Goal: Task Accomplishment & Management: Complete application form

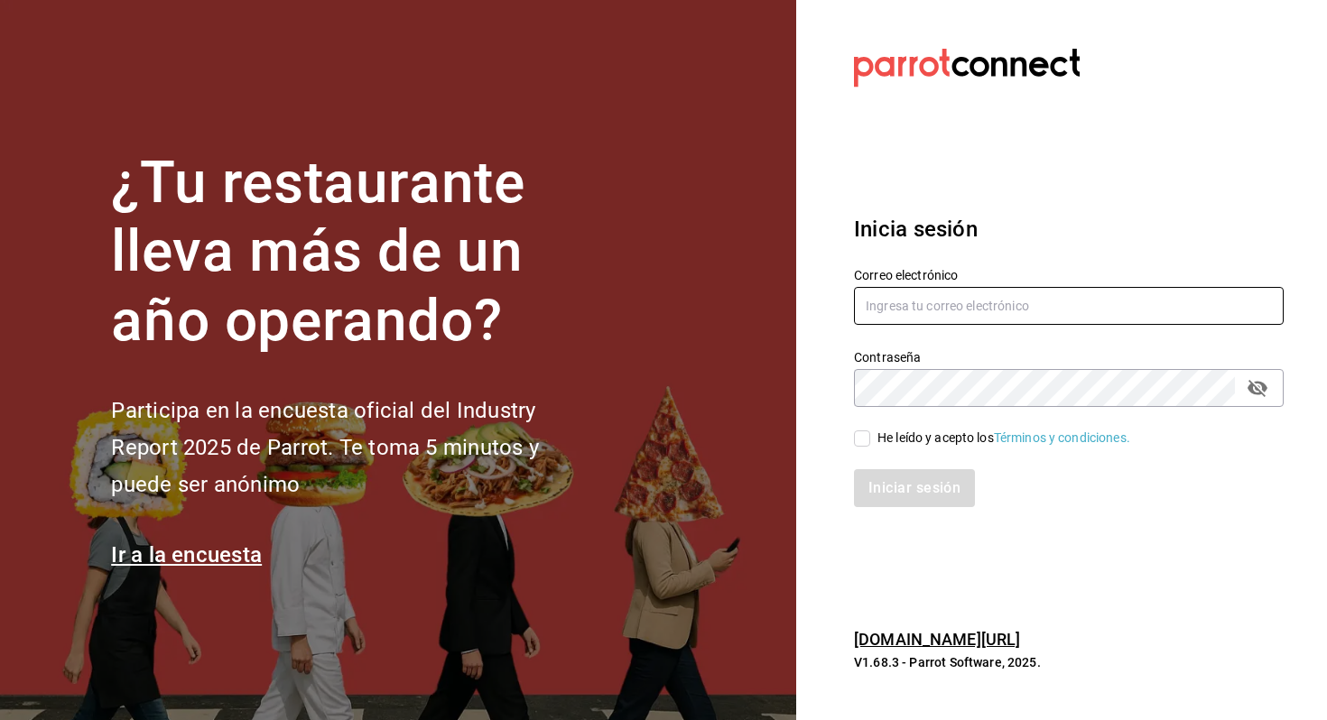
click at [982, 296] on input "text" at bounding box center [1069, 306] width 430 height 38
type input "[EMAIL_ADDRESS][DOMAIN_NAME]"
click at [927, 414] on div "He leído y acepto los Términos y condiciones." at bounding box center [1057, 428] width 451 height 42
click at [920, 430] on div "He leído y acepto los Términos y condiciones." at bounding box center [1003, 438] width 253 height 19
click at [870, 430] on input "He leído y acepto los Términos y condiciones." at bounding box center [862, 438] width 16 height 16
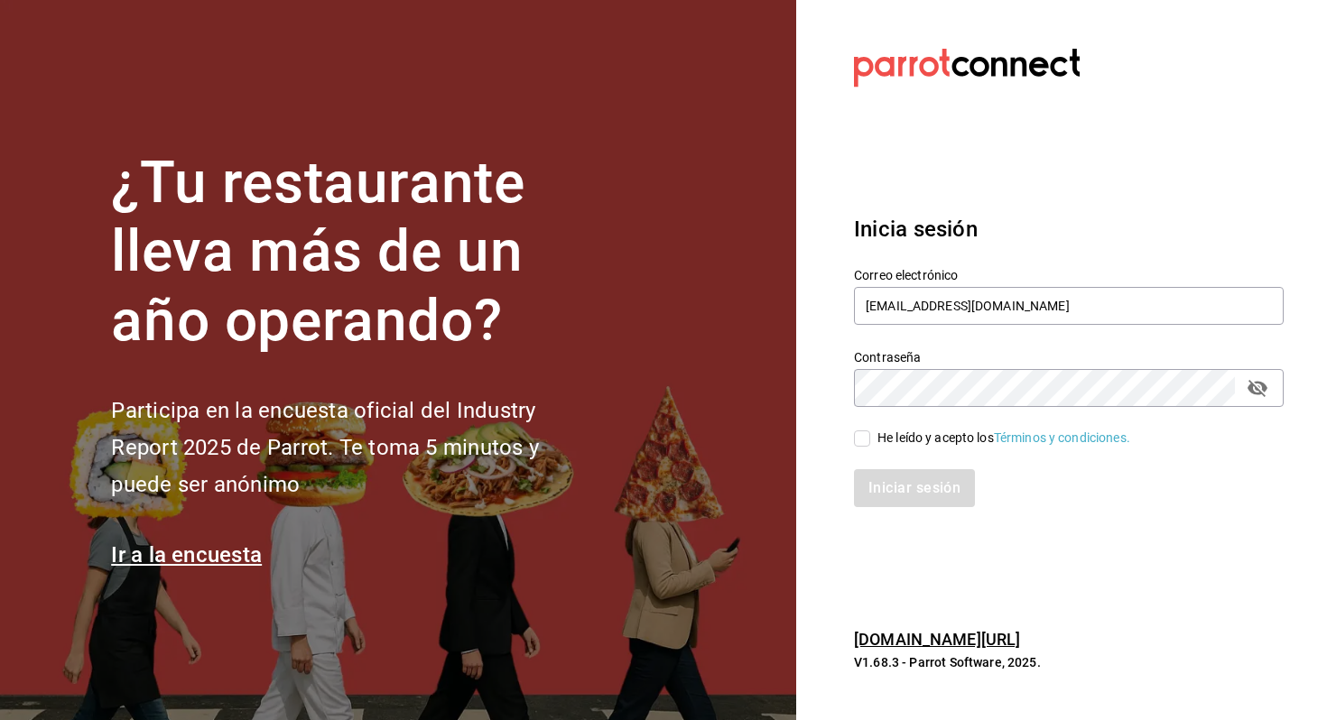
checkbox input "true"
click at [910, 512] on div "Inicia sesión Correo electrónico allanmorletaguirre@gmail.com Contraseña Contra…" at bounding box center [1069, 360] width 430 height 338
click at [938, 474] on button "Iniciar sesión" at bounding box center [915, 488] width 123 height 38
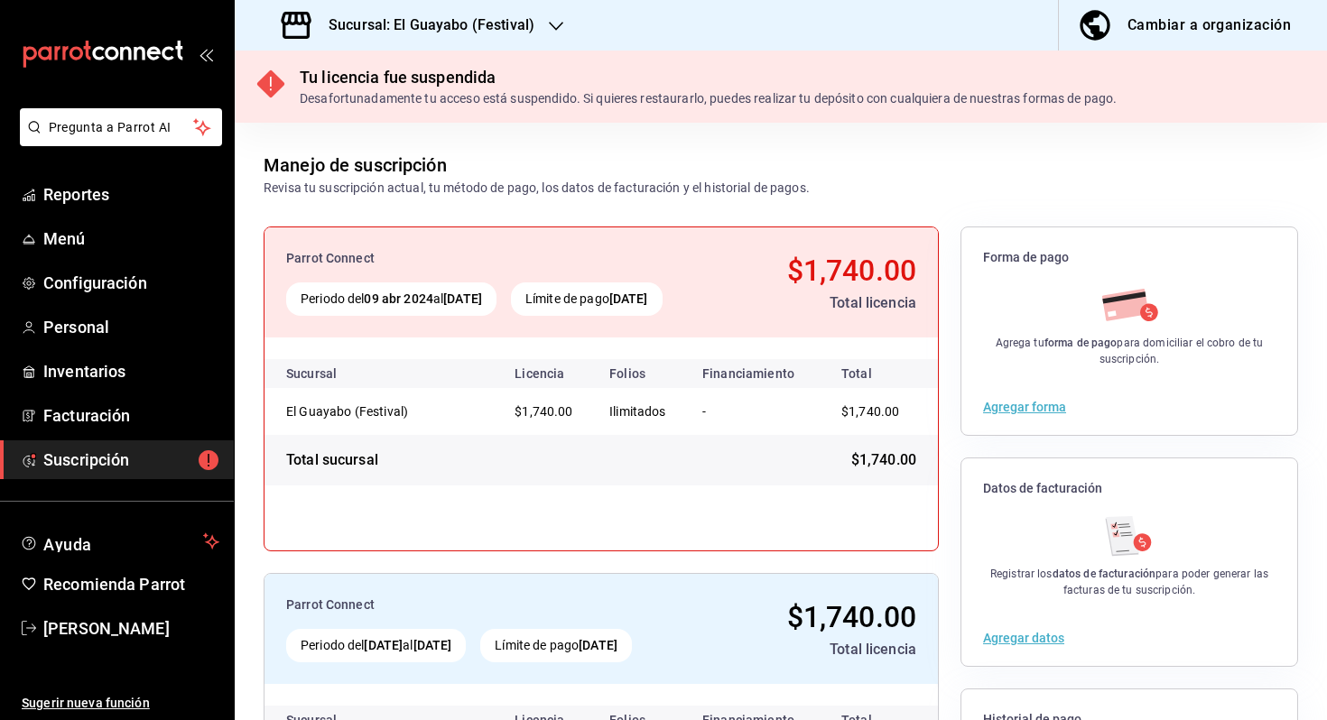
click at [484, 22] on h3 "Sucursal: El Guayabo (Festival)" at bounding box center [424, 25] width 220 height 22
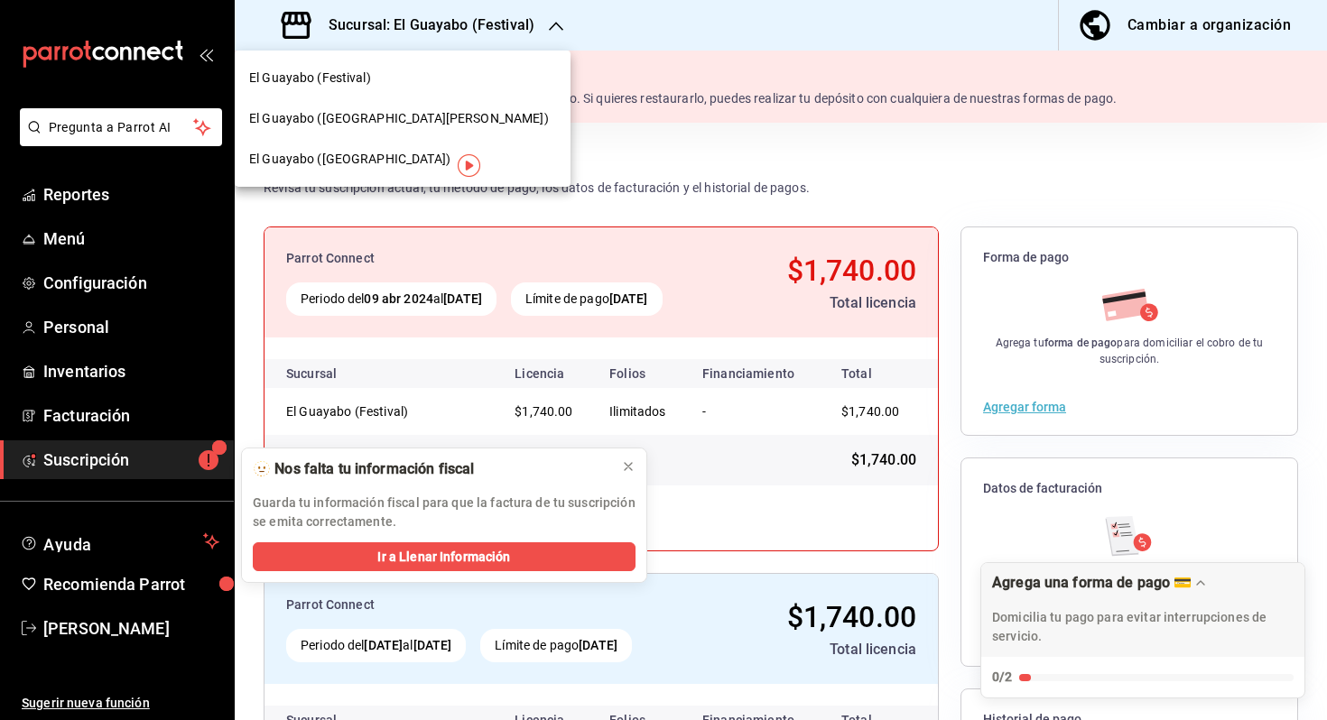
click at [430, 115] on div "El Guayabo (San Pedro)" at bounding box center [402, 118] width 307 height 19
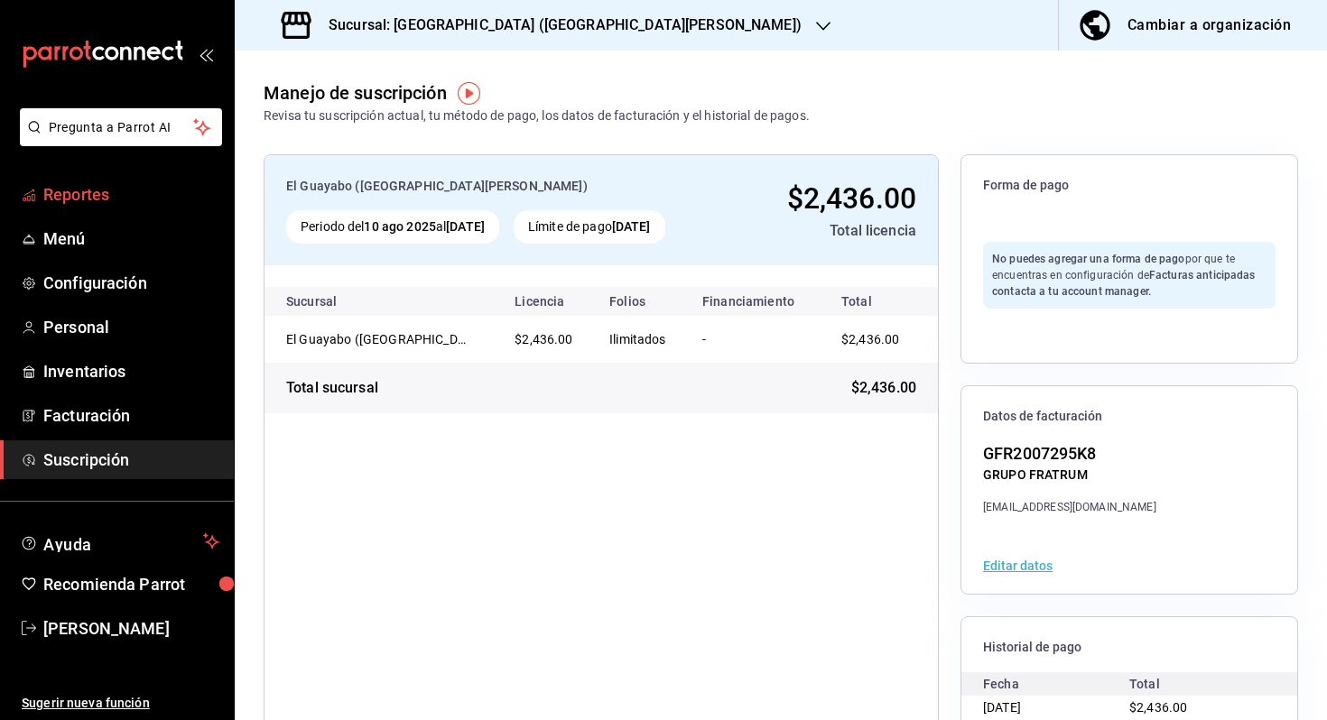
click at [105, 190] on span "Reportes" at bounding box center [131, 194] width 176 height 24
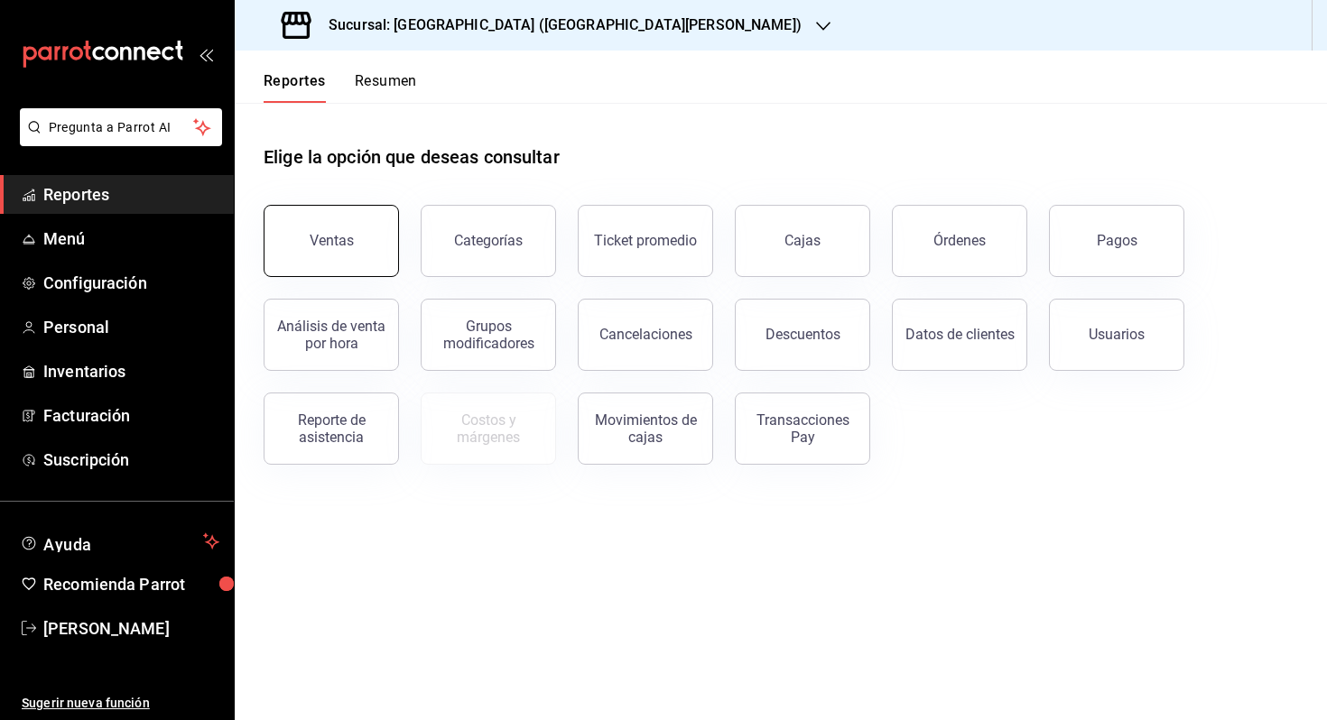
click at [286, 257] on button "Ventas" at bounding box center [331, 241] width 135 height 72
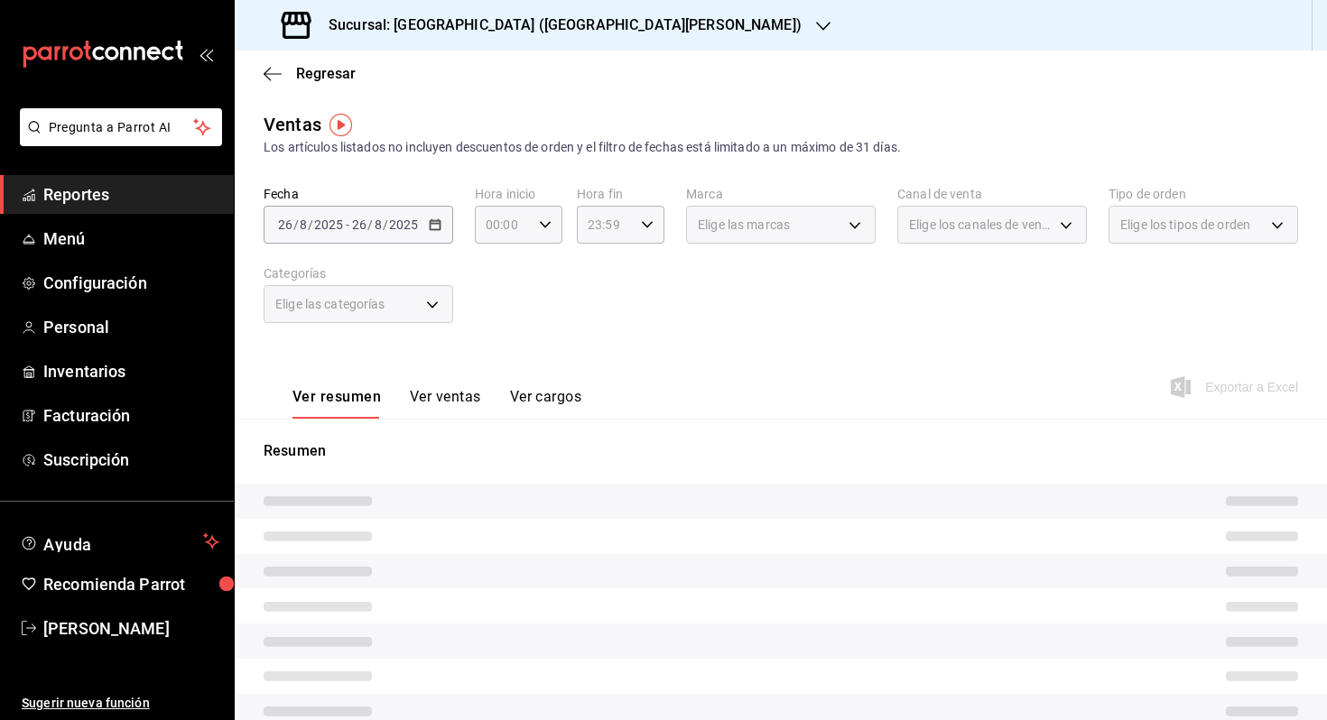
click at [366, 310] on span "Elige las categorías" at bounding box center [330, 304] width 110 height 18
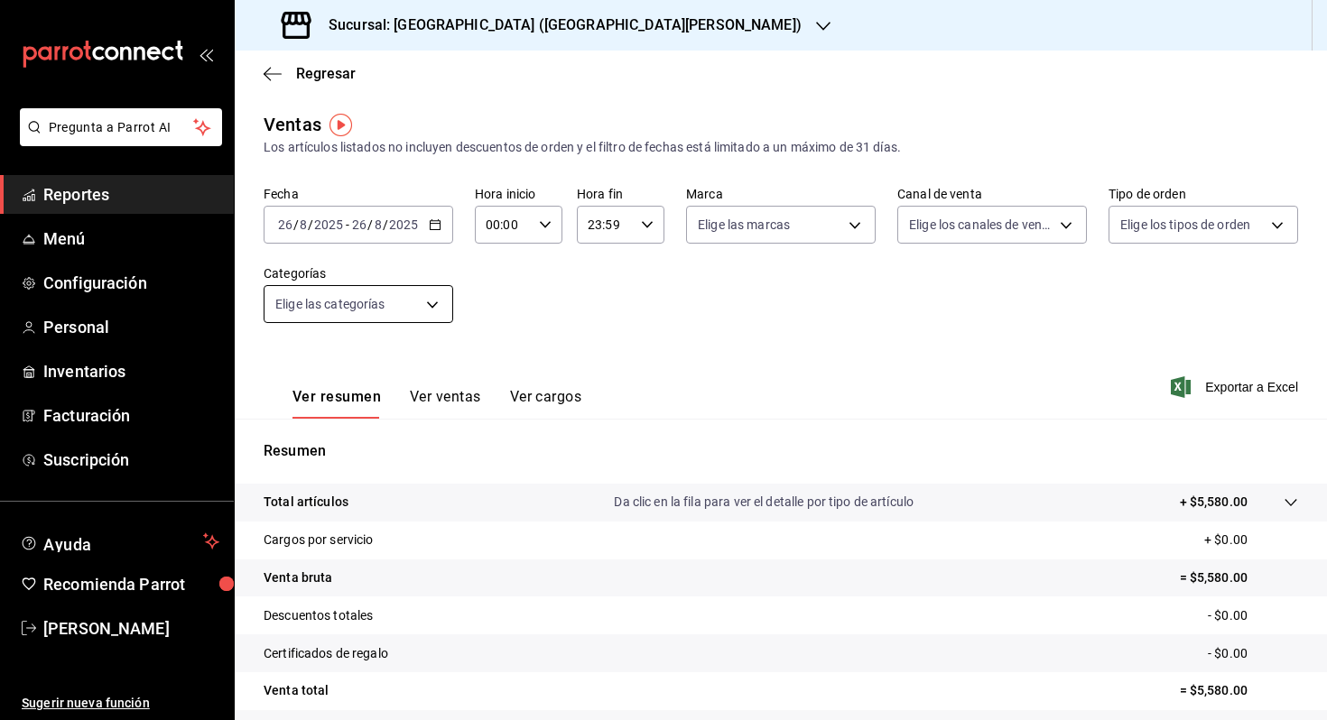
click at [387, 296] on div "Elige las categorías" at bounding box center [359, 304] width 190 height 38
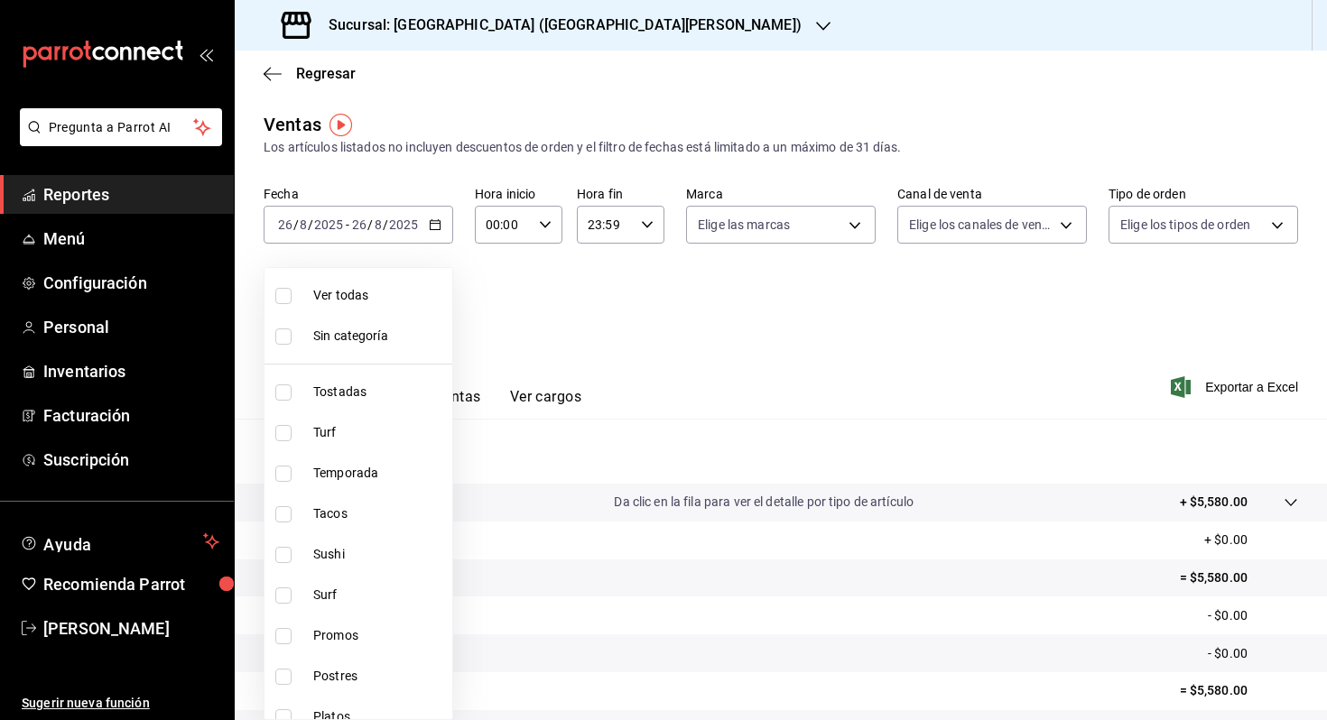
click at [387, 296] on body "Pregunta a Parrot AI Reportes Menú Configuración Personal Inventarios Facturaci…" at bounding box center [663, 360] width 1327 height 720
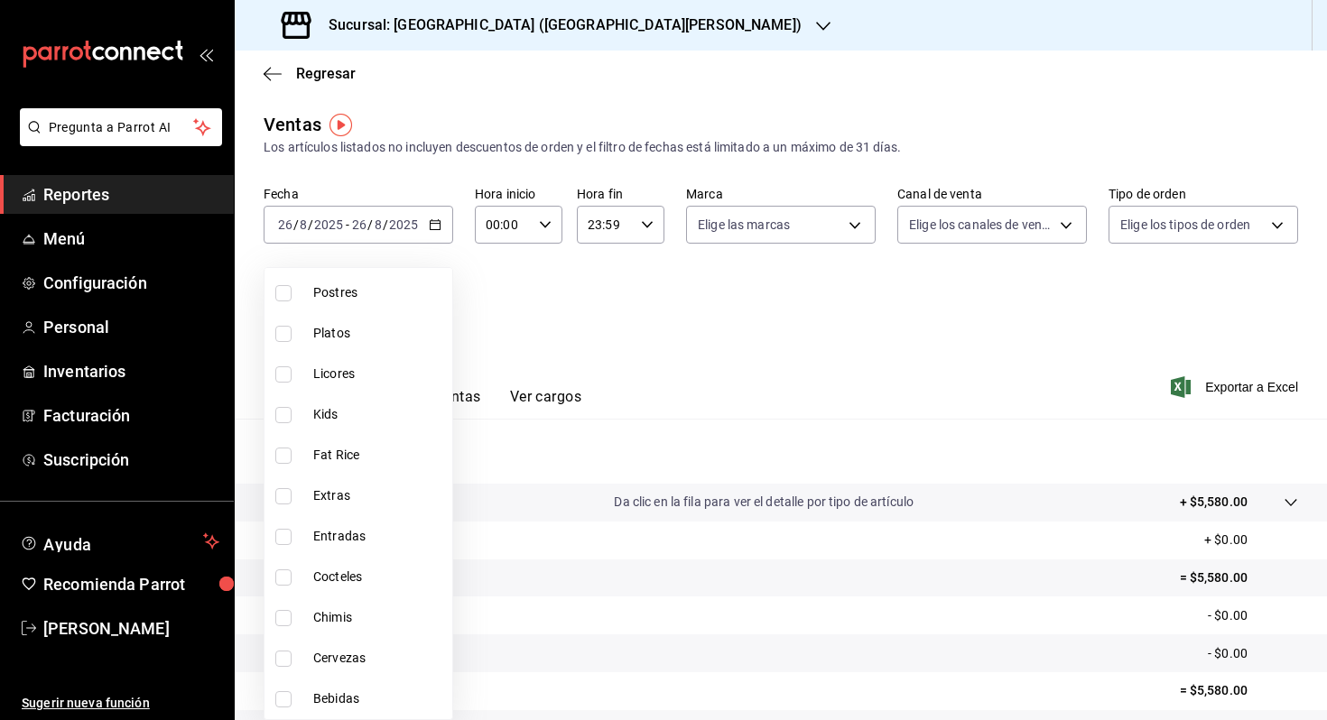
click at [338, 589] on li "Cocteles" at bounding box center [358, 577] width 188 height 41
type input "b08ea414-6276-4efe-97d5-a96a6bd2f55c"
checkbox input "true"
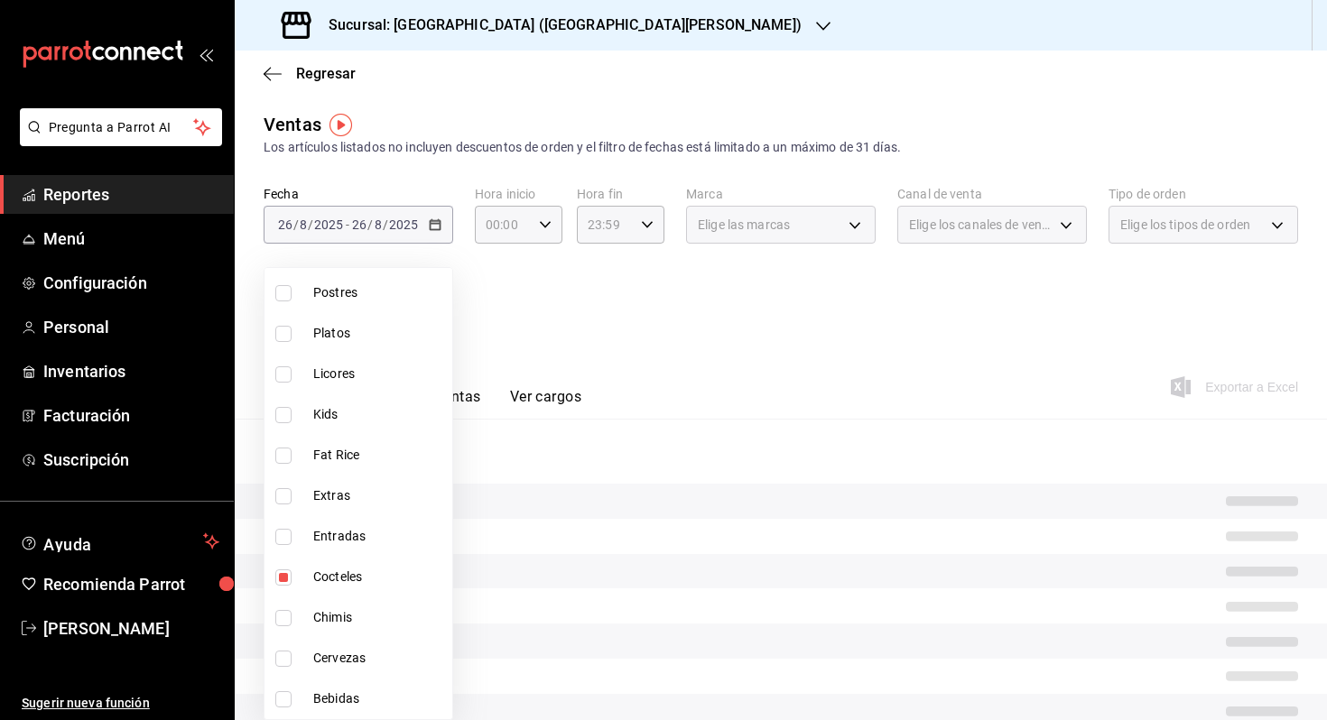
click at [517, 256] on div at bounding box center [663, 360] width 1327 height 720
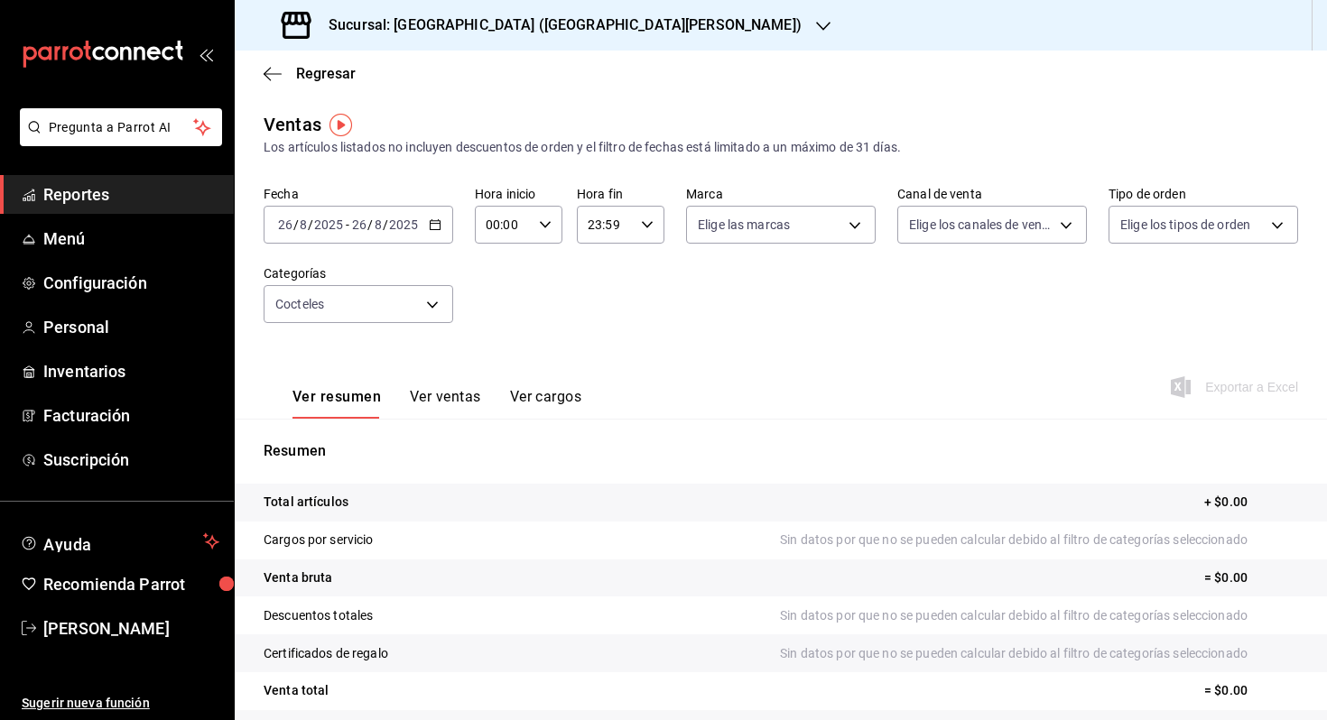
click at [367, 227] on span "/" at bounding box center [369, 224] width 5 height 14
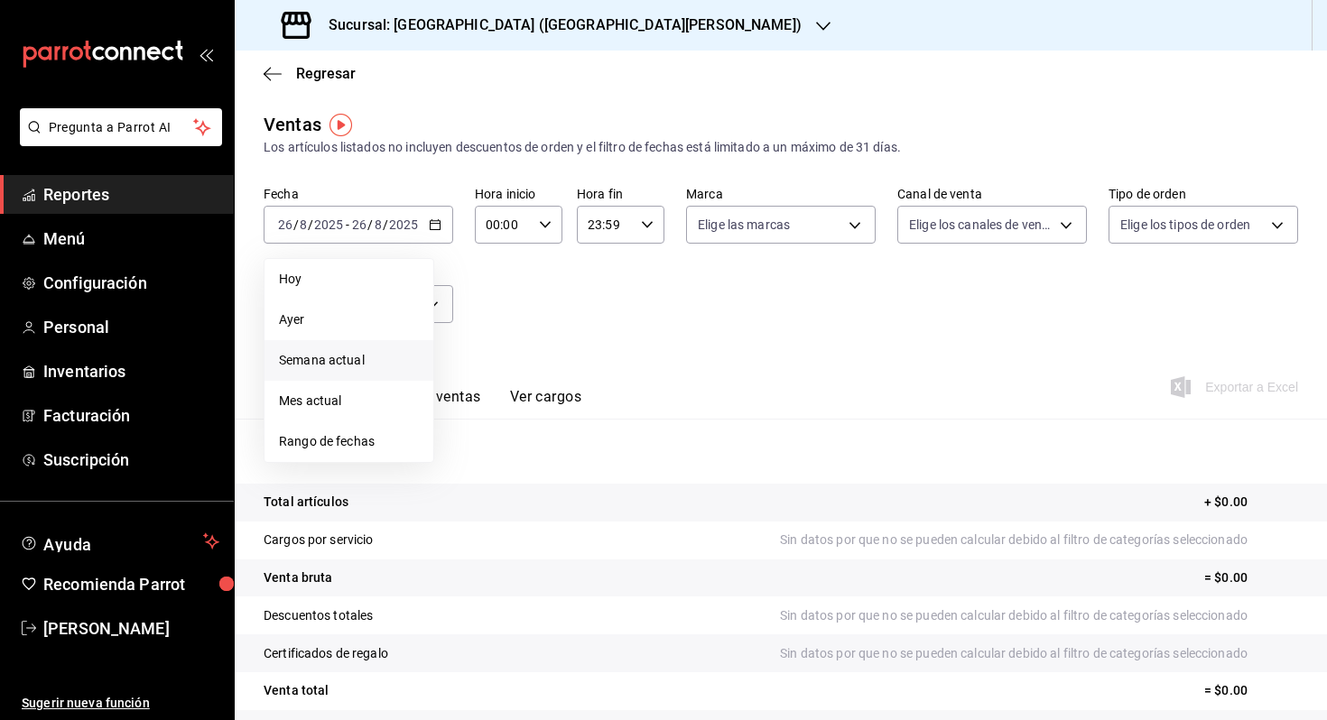
click at [381, 366] on span "Semana actual" at bounding box center [349, 360] width 140 height 19
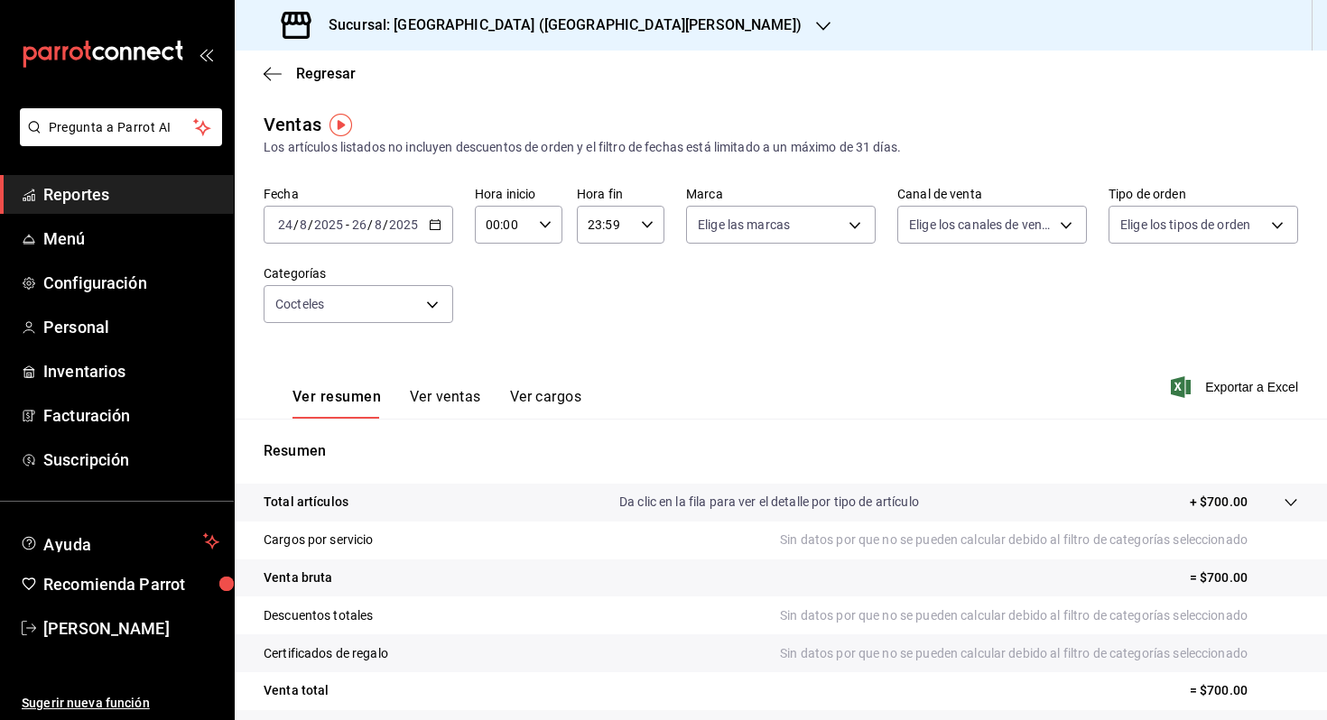
click at [450, 393] on button "Ver ventas" at bounding box center [445, 403] width 71 height 31
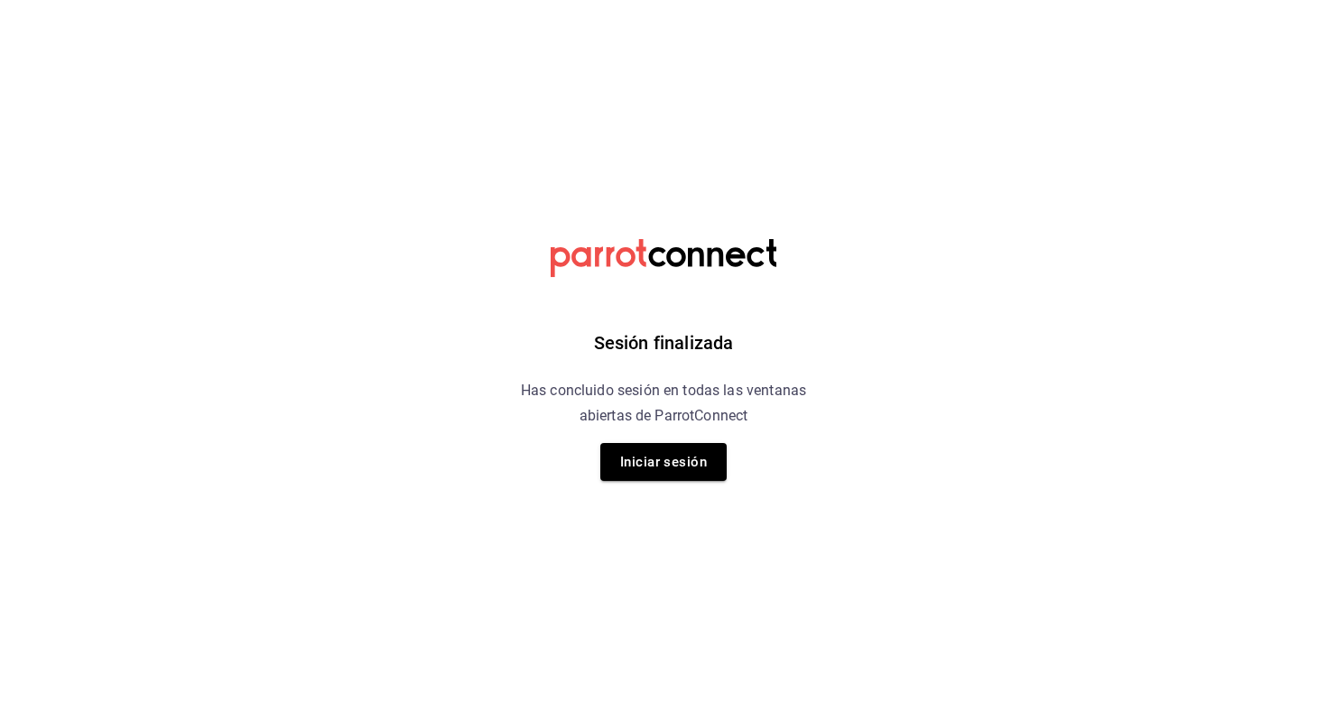
click at [661, 427] on h6 "Has concluido sesión en todas las ventanas abiertas de ParrotConnect" at bounding box center [663, 403] width 330 height 51
click at [658, 459] on button "Iniciar sesión" at bounding box center [663, 462] width 126 height 38
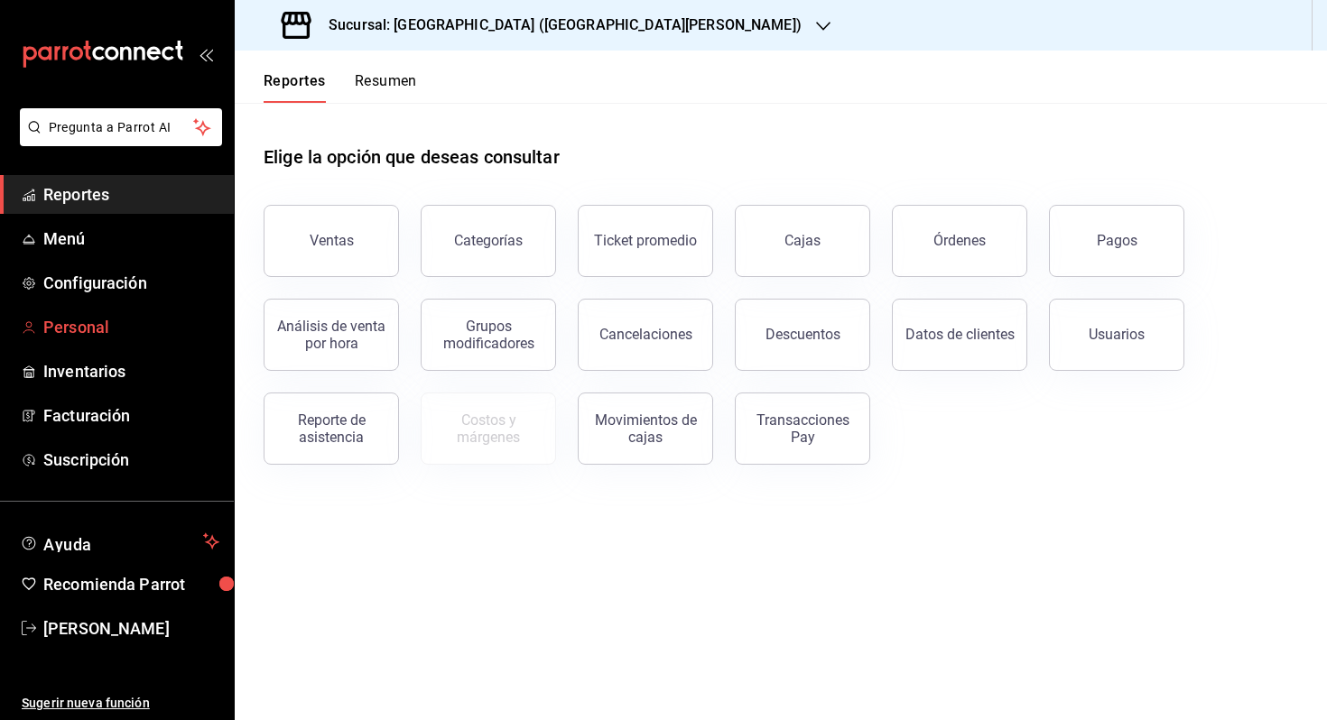
click at [107, 317] on span "Personal" at bounding box center [131, 327] width 176 height 24
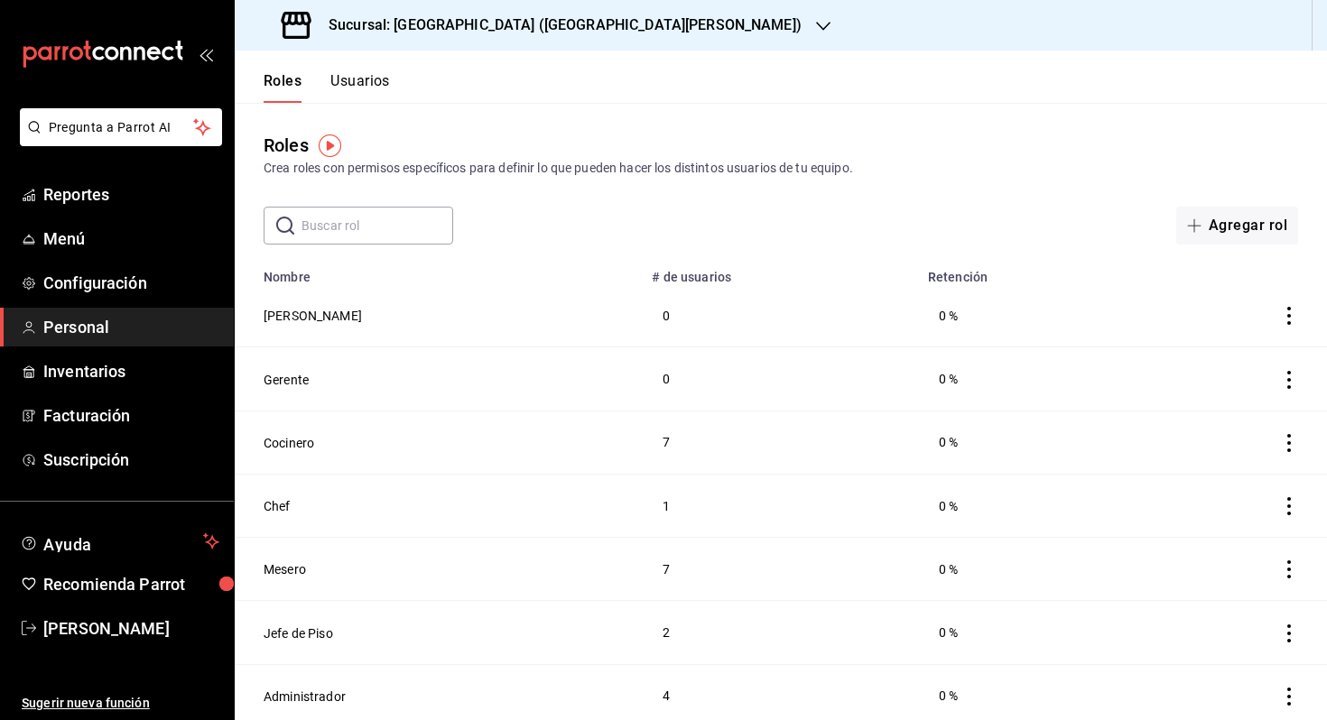
click at [378, 85] on button "Usuarios" at bounding box center [360, 87] width 60 height 31
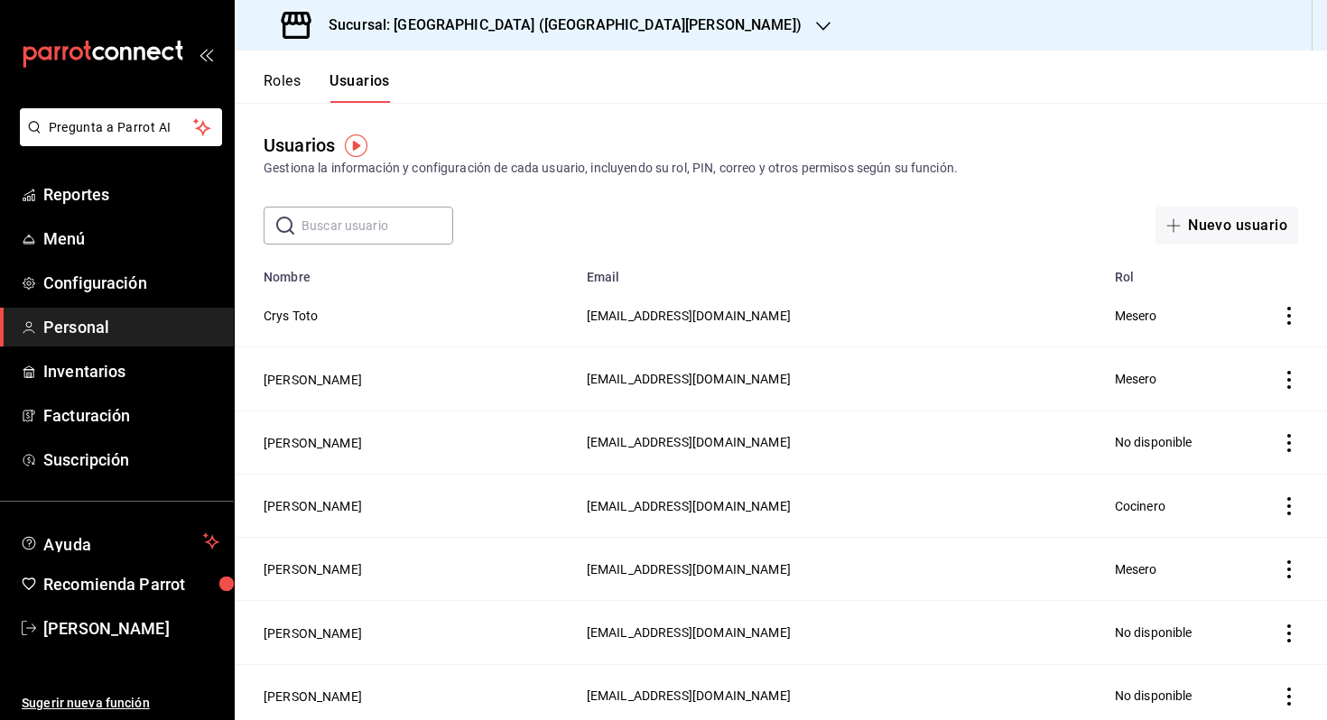
click at [1290, 308] on icon "actions" at bounding box center [1289, 316] width 18 height 18
click at [1251, 337] on li "Eliminar" at bounding box center [1222, 341] width 152 height 51
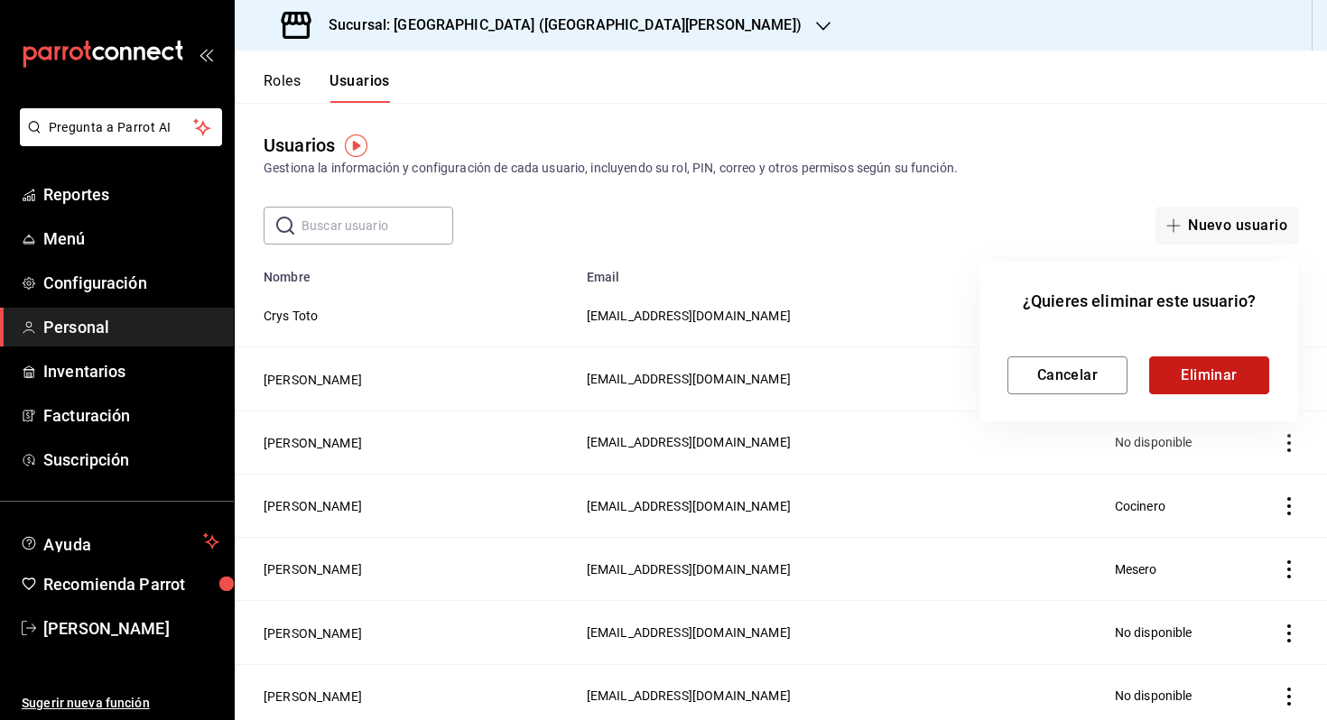
click at [1222, 366] on button "Eliminar" at bounding box center [1209, 375] width 120 height 38
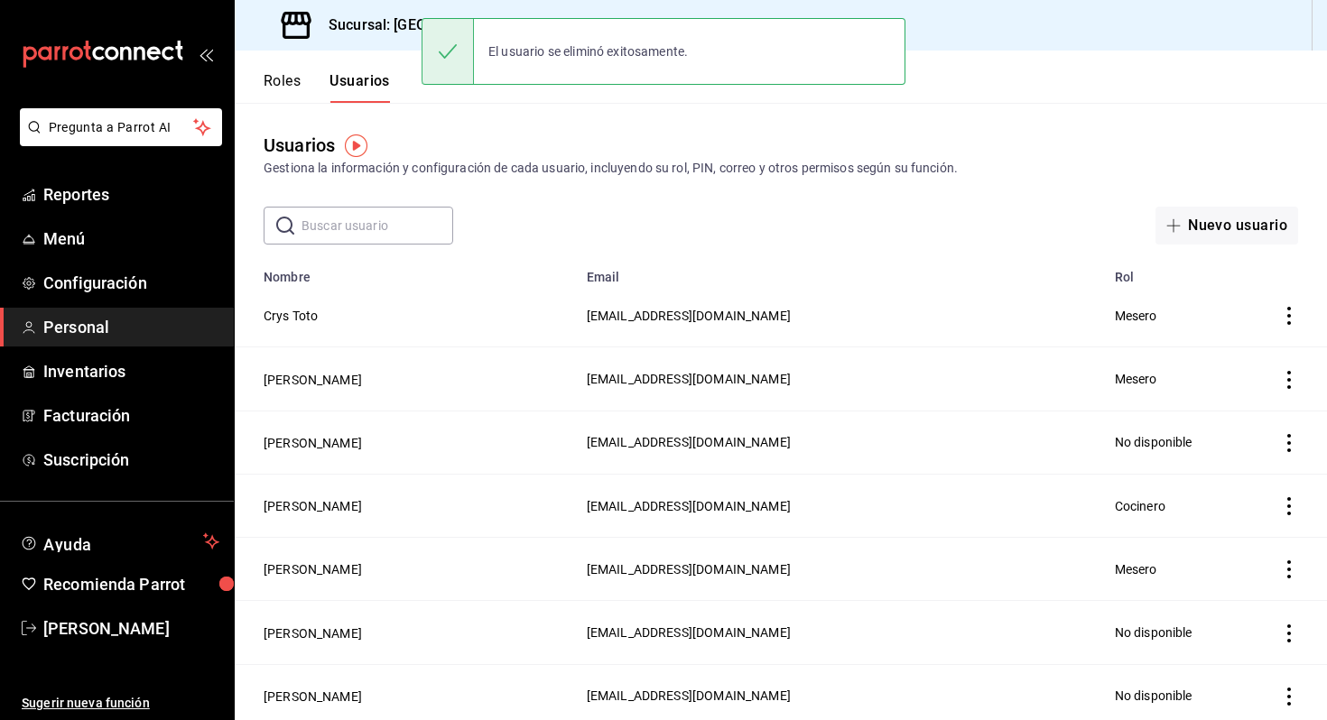
click at [1284, 311] on icon "actions" at bounding box center [1289, 316] width 18 height 18
click at [1262, 347] on div "Duplicar Eliminar" at bounding box center [663, 360] width 1327 height 720
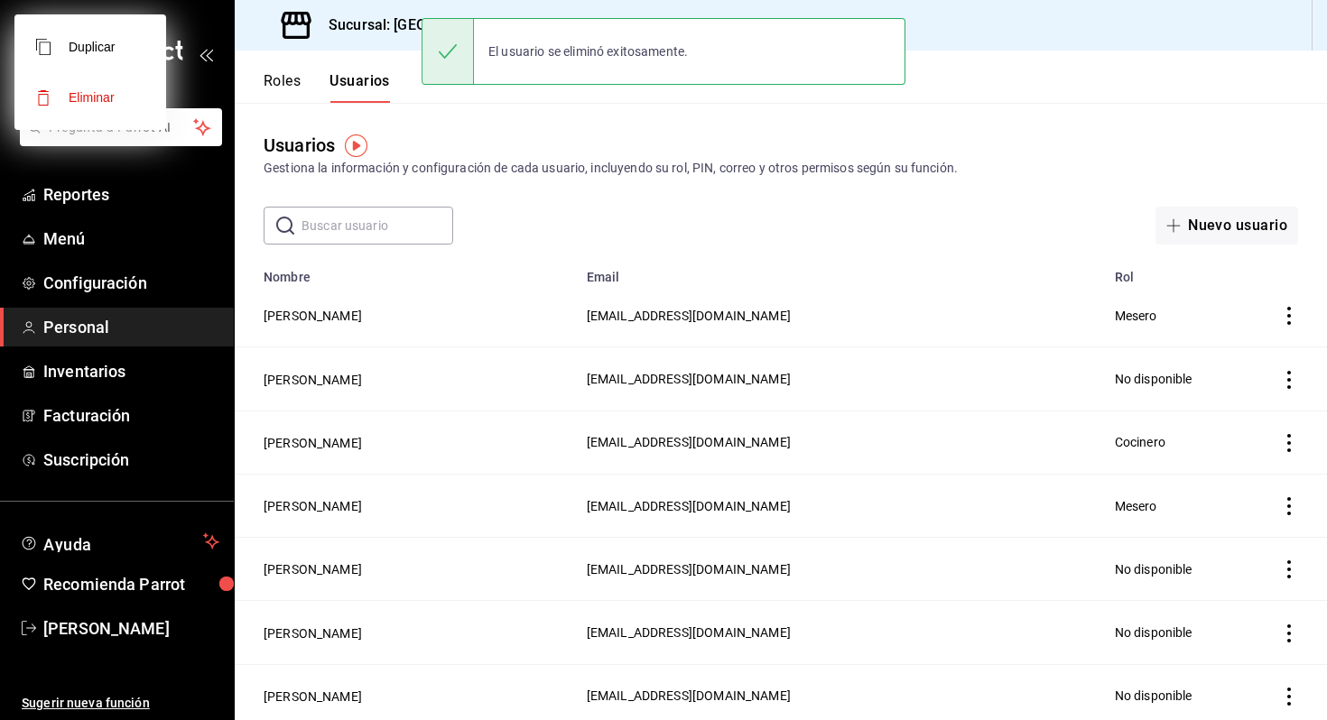
click at [1289, 310] on div at bounding box center [663, 360] width 1327 height 720
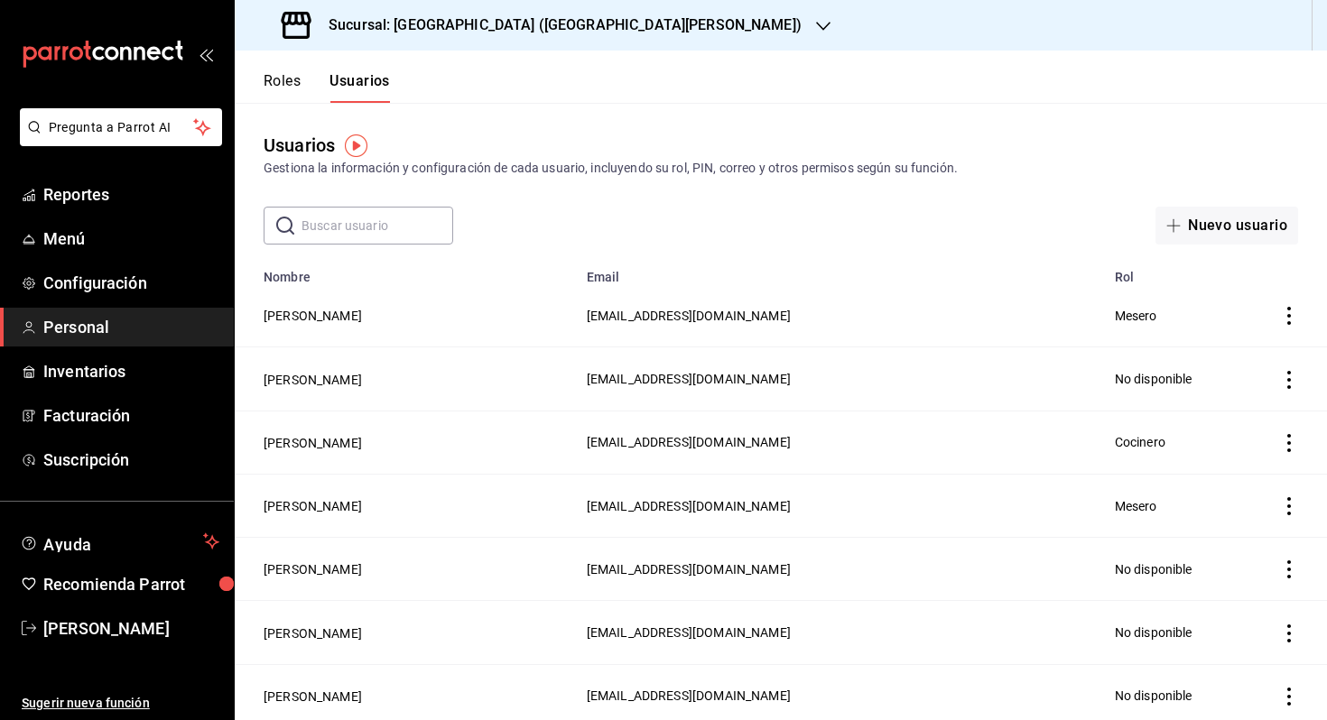
click at [1283, 315] on icon "actions" at bounding box center [1289, 316] width 18 height 18
click at [1236, 332] on span "Eliminar" at bounding box center [1207, 341] width 79 height 22
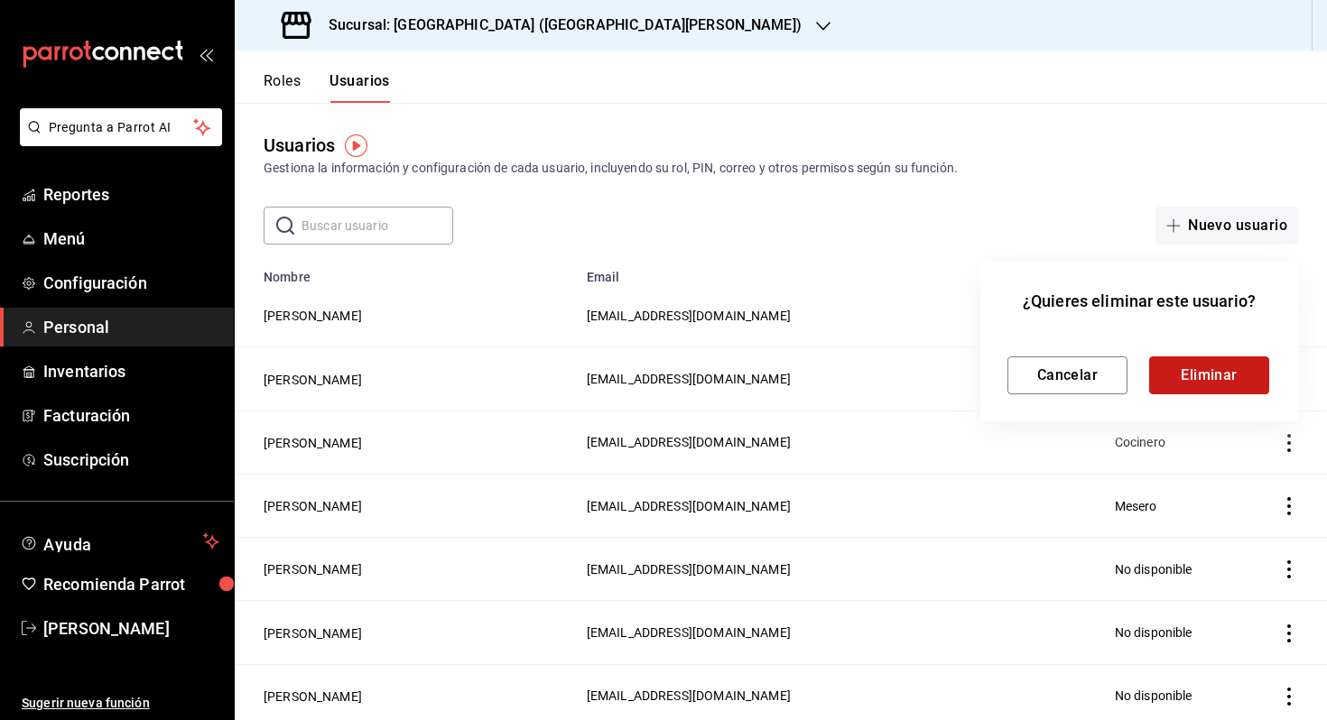
click at [1191, 374] on button "Eliminar" at bounding box center [1209, 375] width 120 height 38
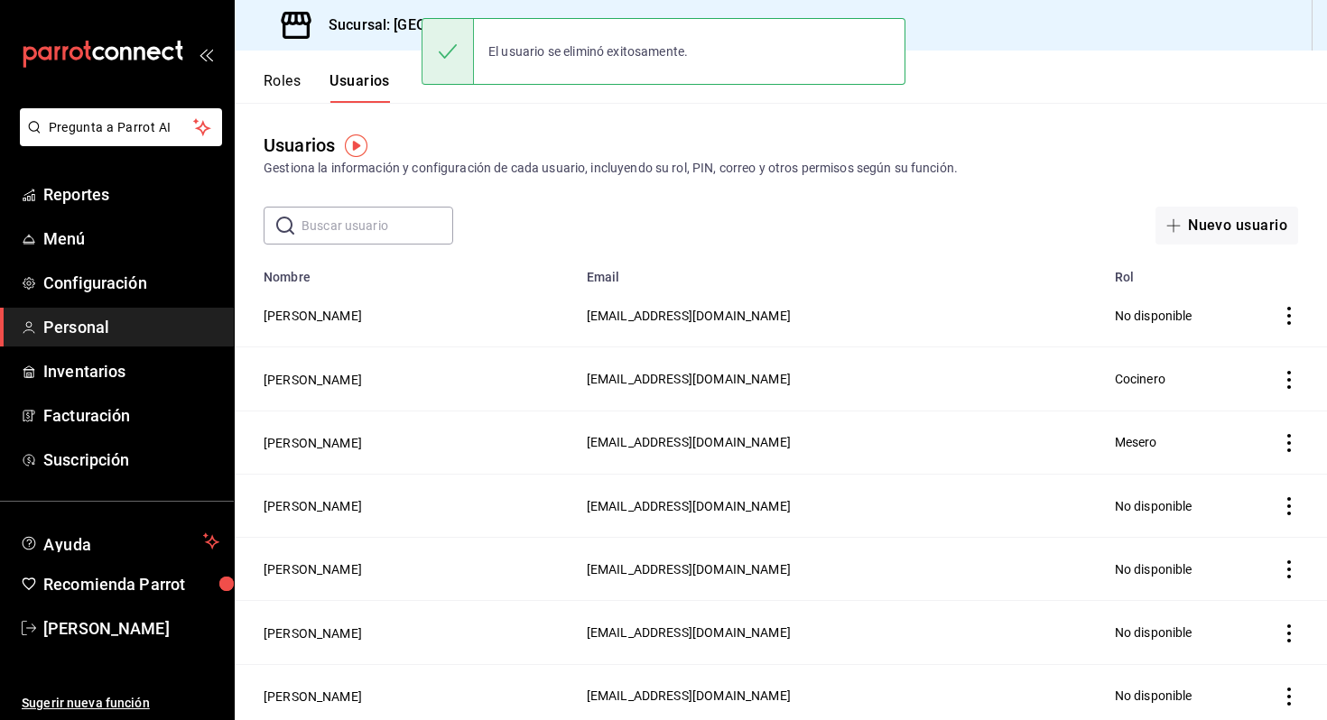
click at [1296, 323] on icon "actions" at bounding box center [1289, 316] width 18 height 18
click at [1248, 335] on li "Eliminar" at bounding box center [1222, 341] width 152 height 51
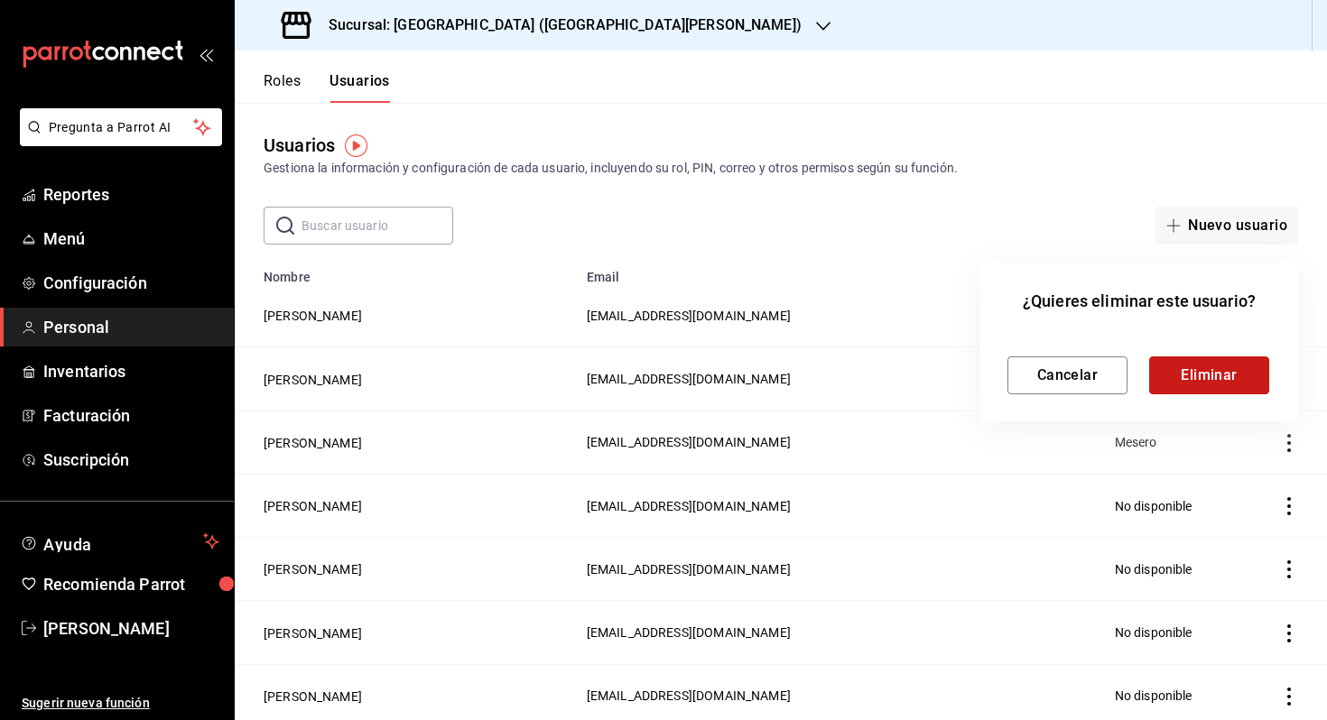
click at [1188, 380] on button "Eliminar" at bounding box center [1209, 375] width 120 height 38
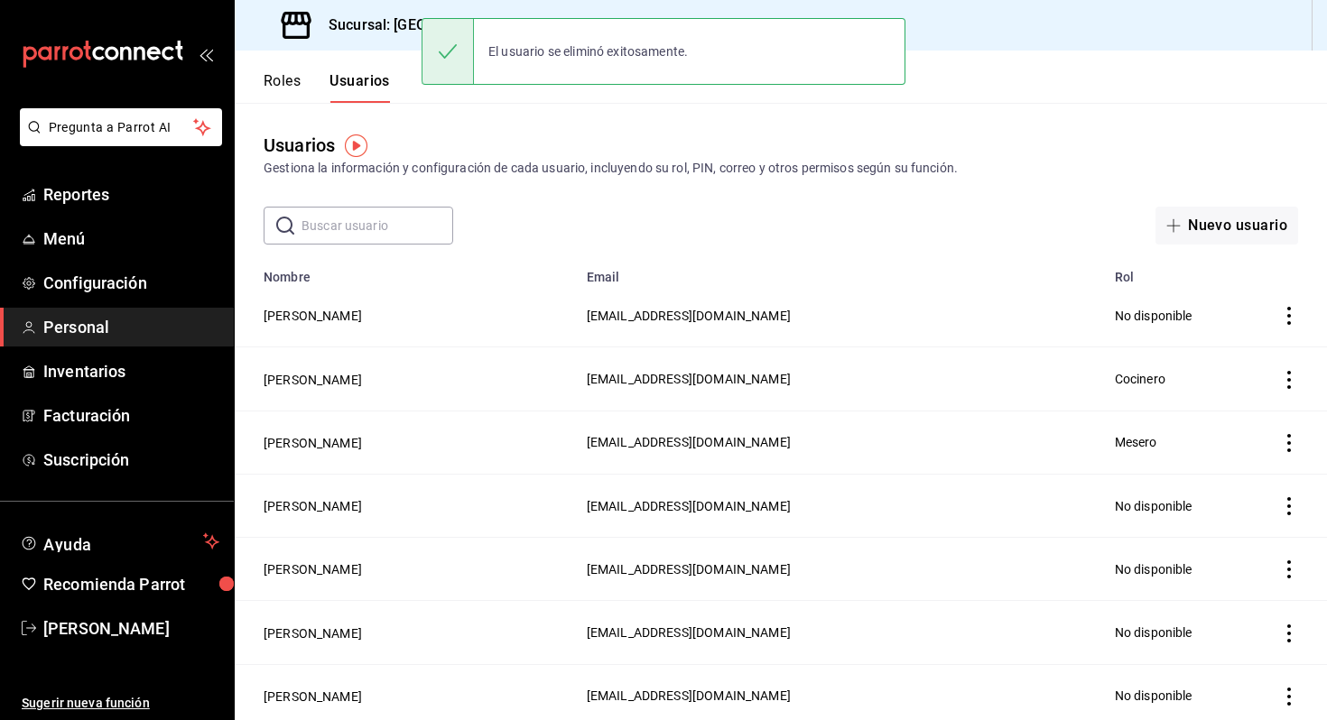
click at [1284, 320] on icon "actions" at bounding box center [1289, 316] width 18 height 18
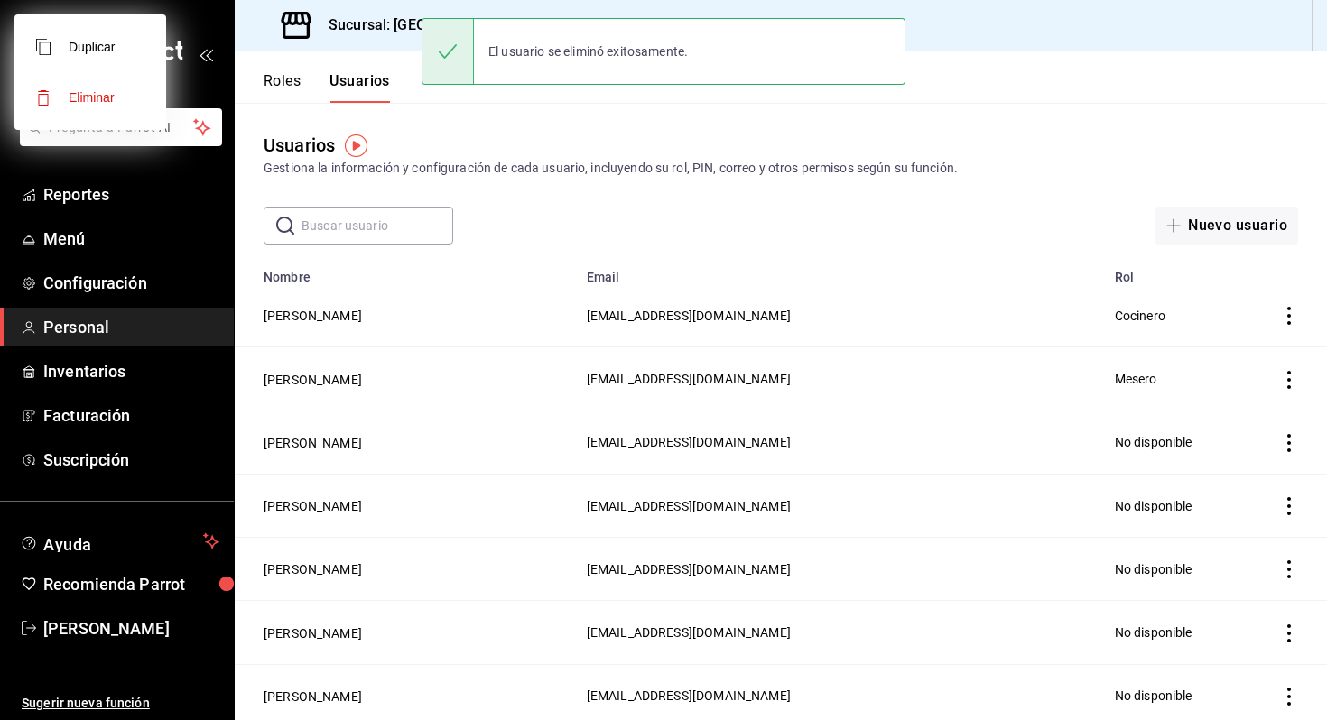
click at [1286, 310] on div at bounding box center [663, 360] width 1327 height 720
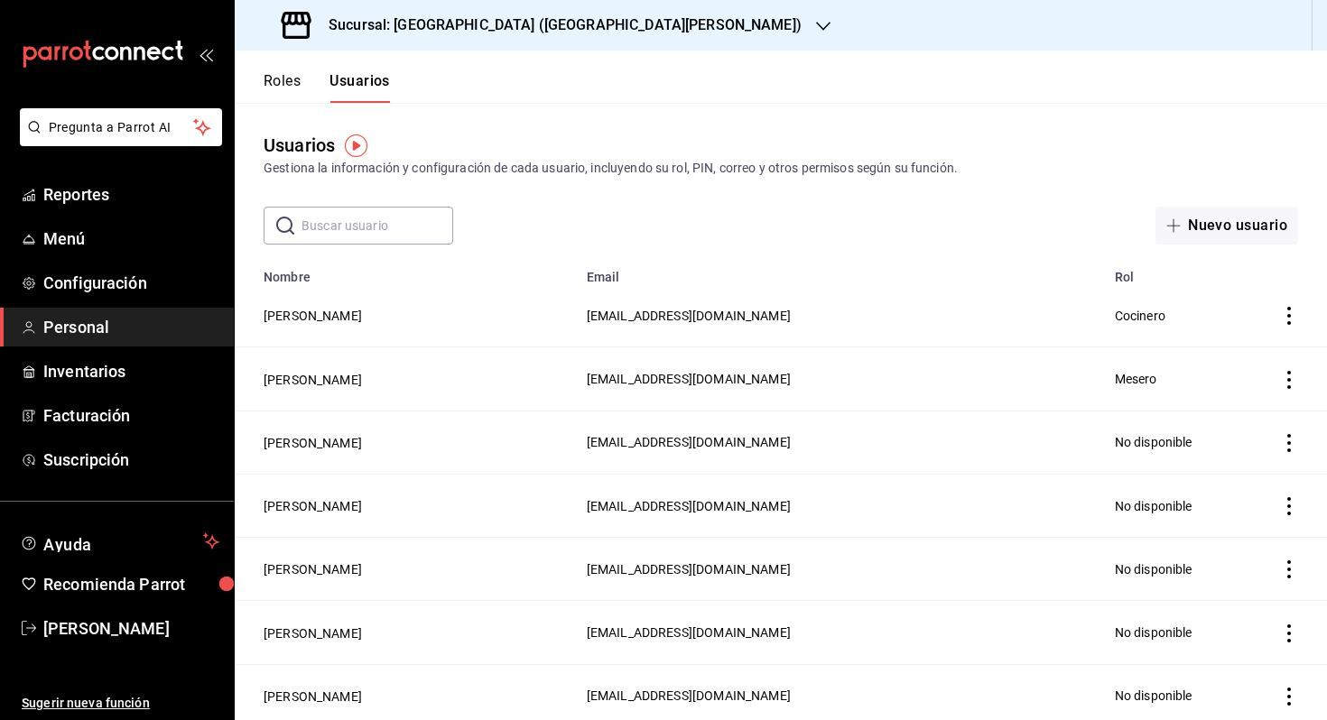
click at [1289, 314] on icon "actions" at bounding box center [1289, 316] width 4 height 18
click at [1223, 347] on span "Eliminar" at bounding box center [1223, 341] width 46 height 14
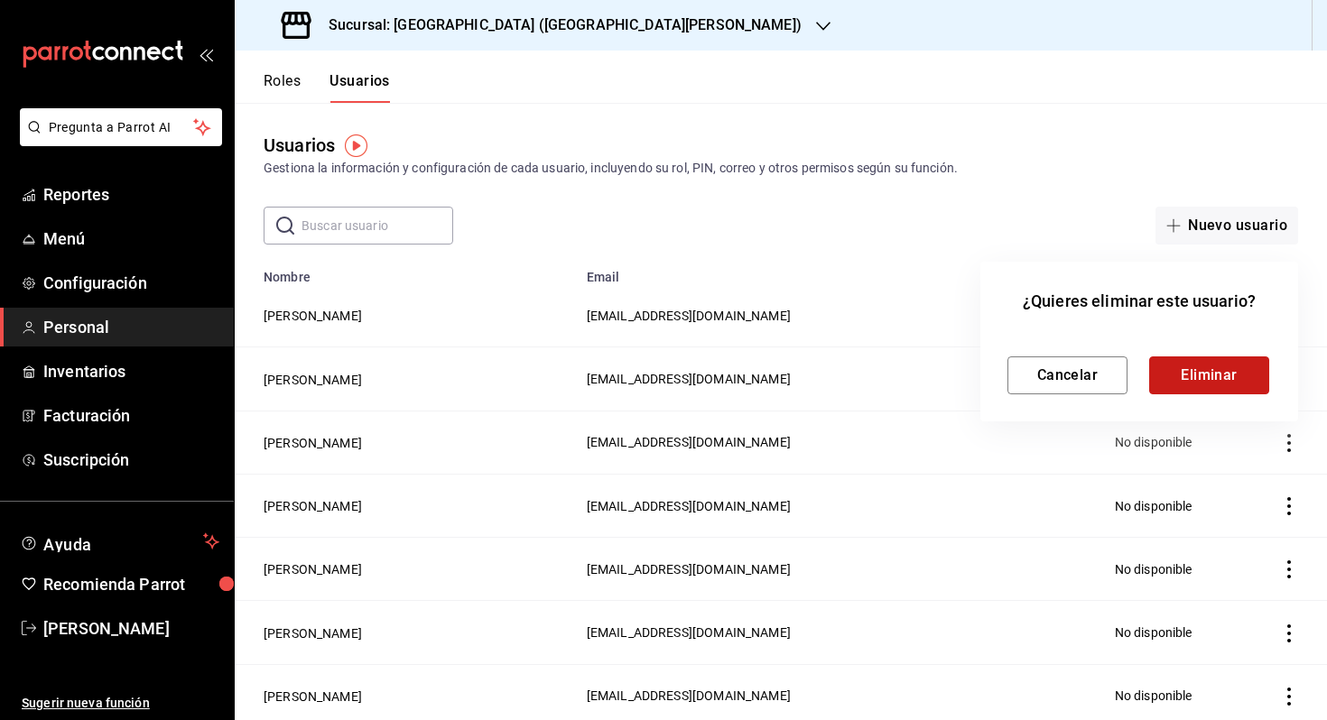
click at [1188, 388] on button "Eliminar" at bounding box center [1209, 375] width 120 height 38
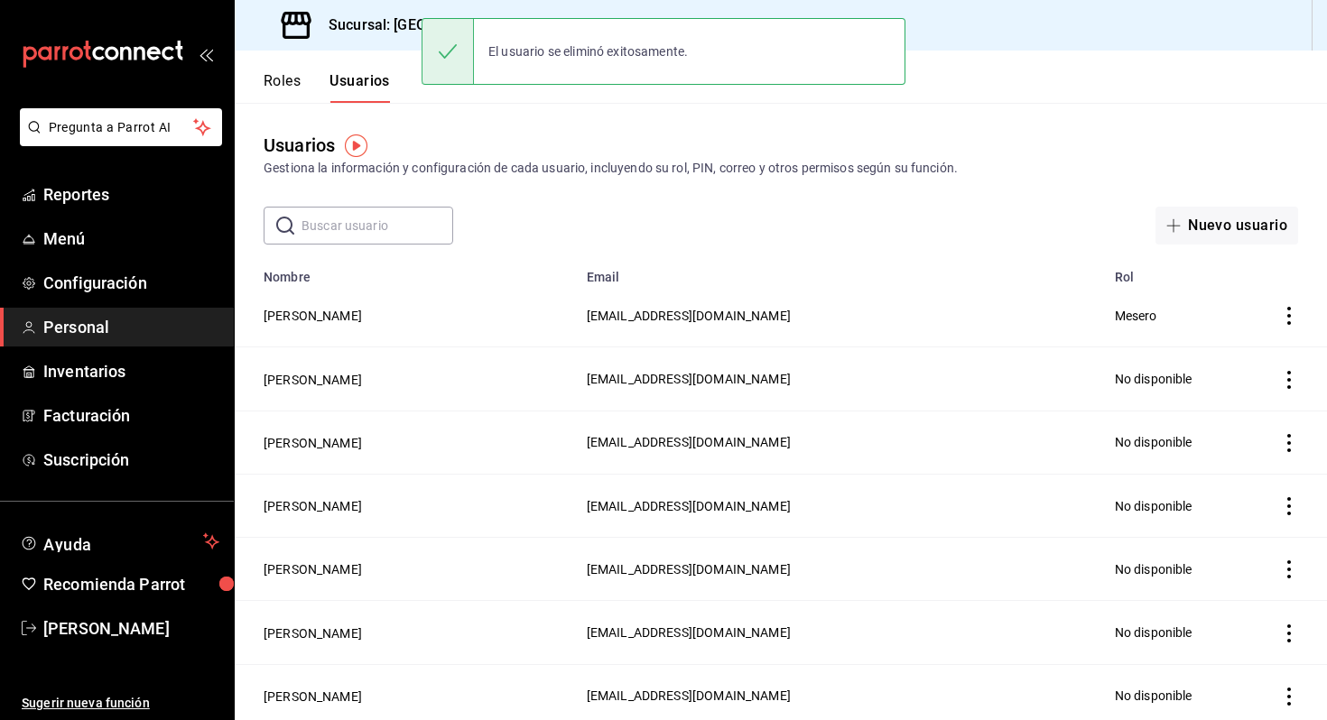
click at [1285, 437] on icon "actions" at bounding box center [1289, 443] width 18 height 18
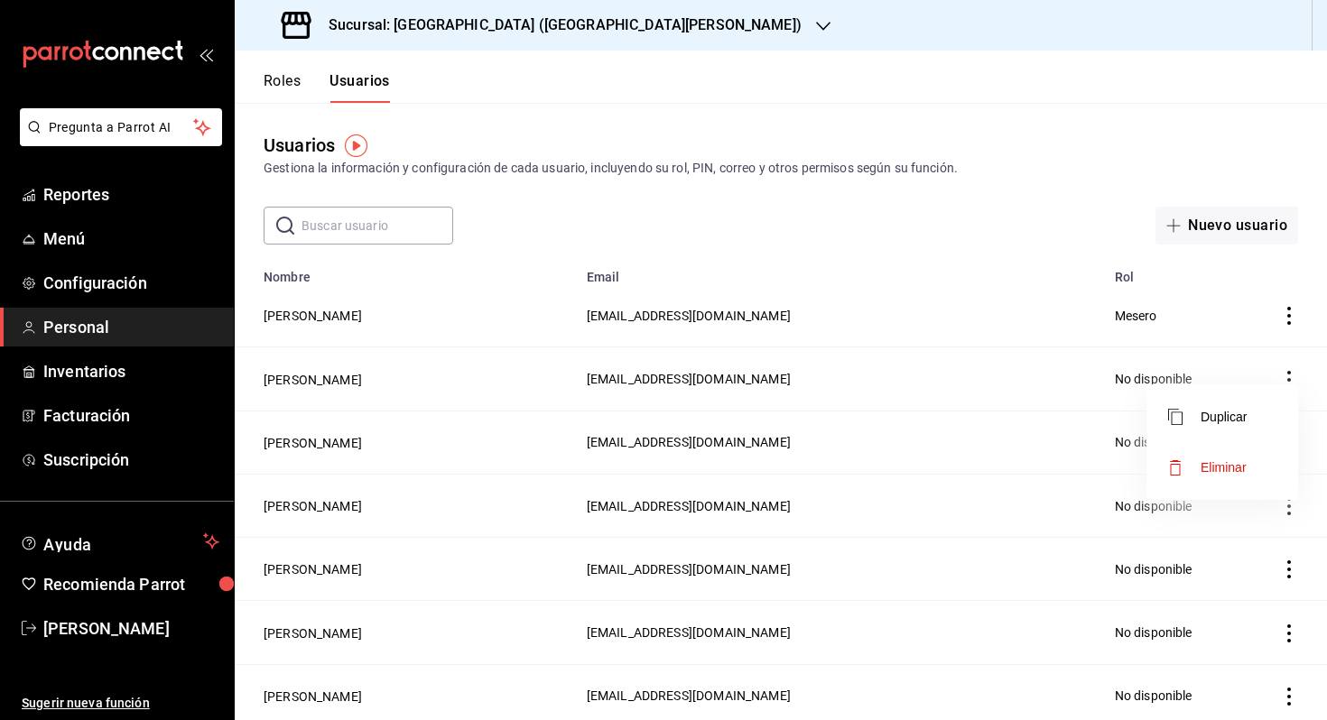
click at [1225, 468] on span "Eliminar" at bounding box center [1223, 467] width 46 height 14
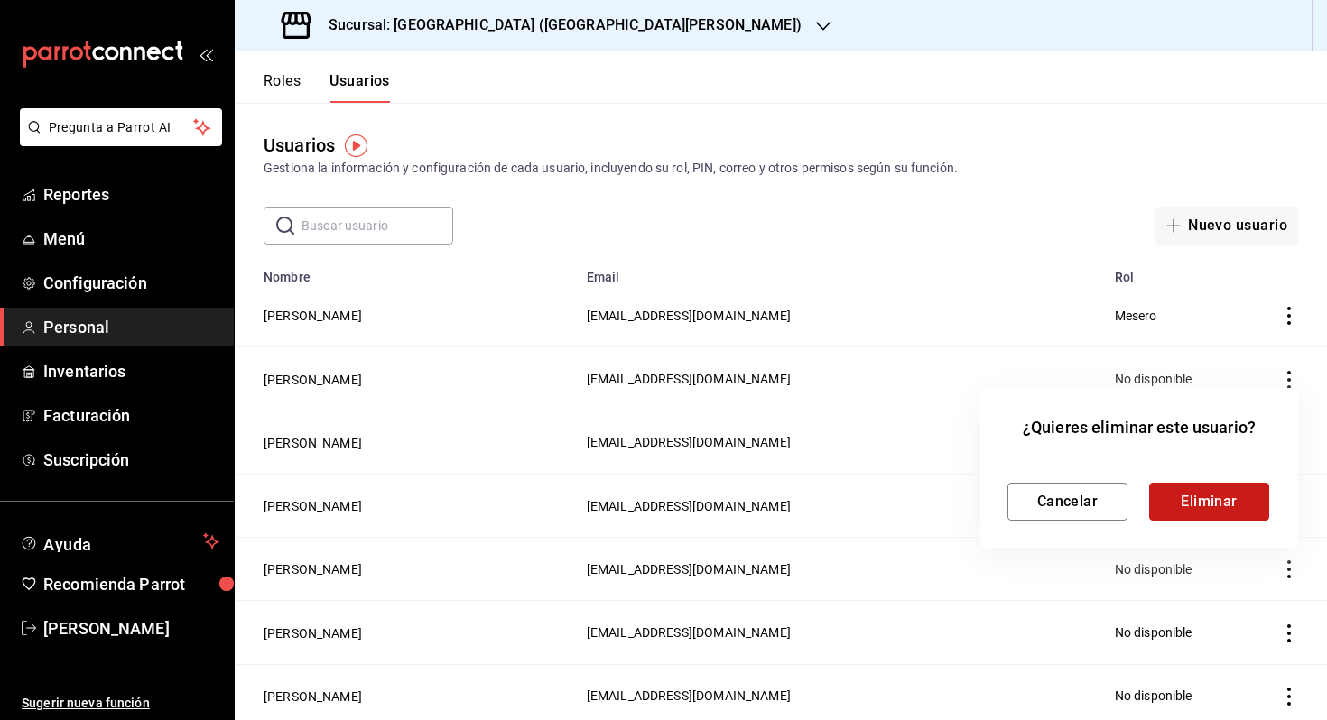
click at [1177, 497] on button "Eliminar" at bounding box center [1209, 502] width 120 height 38
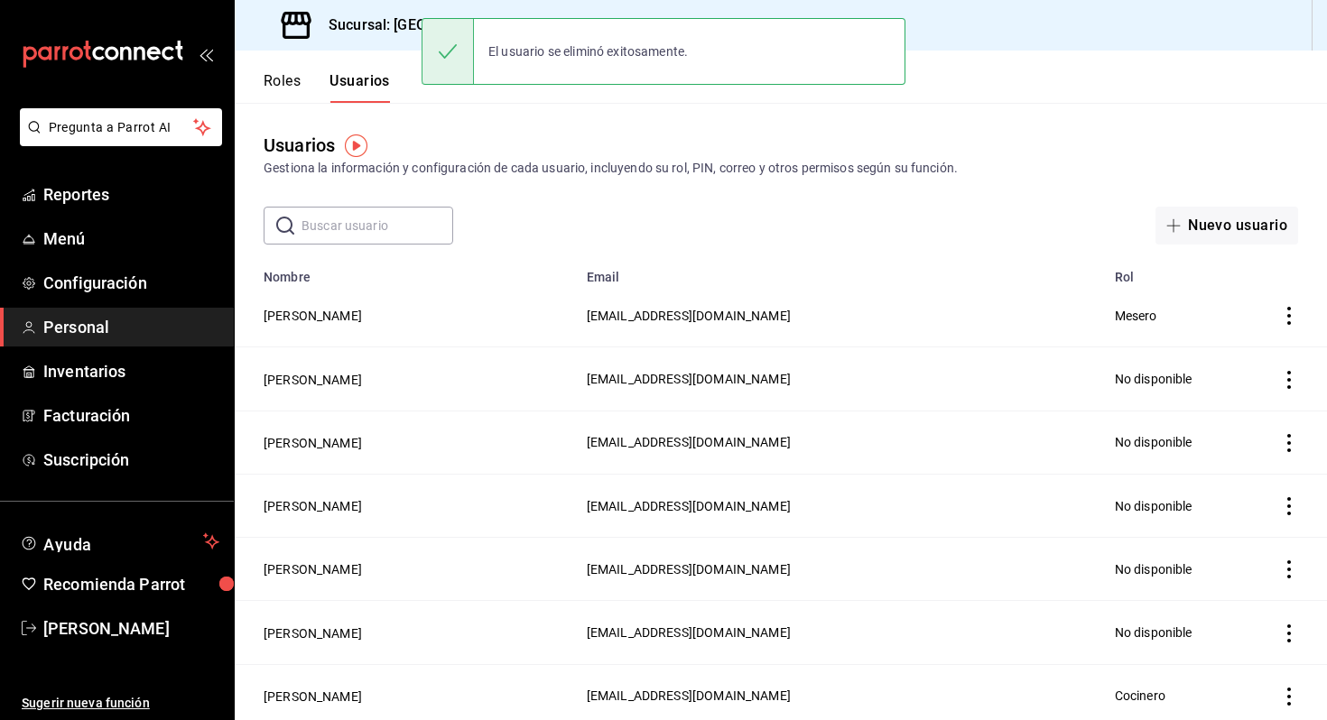
click at [1284, 446] on icon "actions" at bounding box center [1289, 443] width 18 height 18
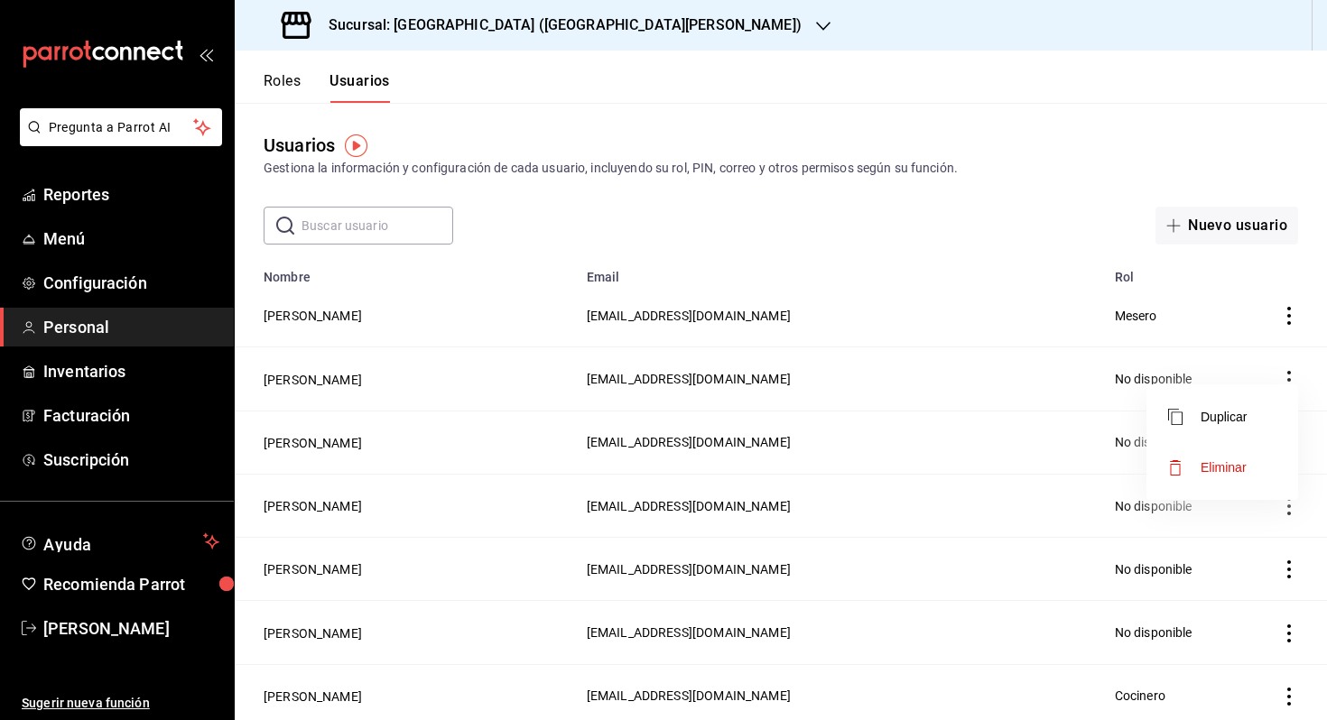
click at [1247, 455] on li "Eliminar" at bounding box center [1222, 467] width 152 height 51
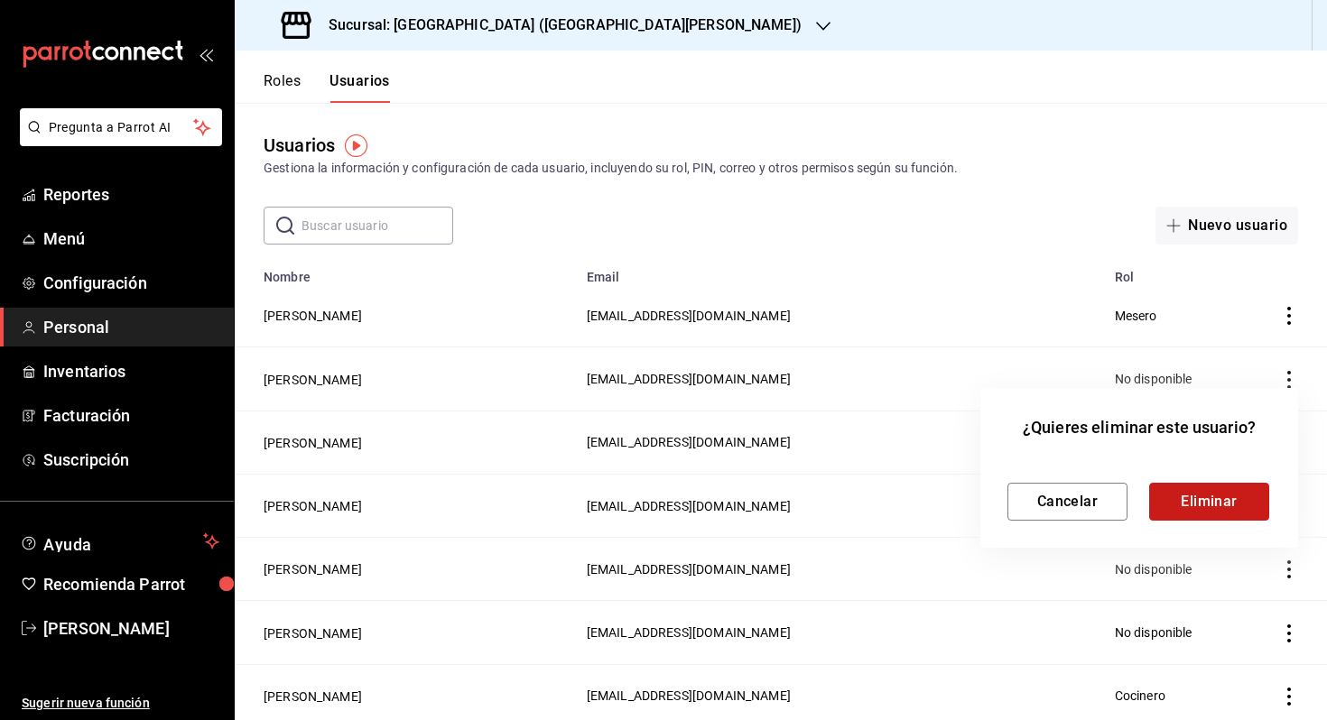
click at [1195, 505] on button "Eliminar" at bounding box center [1209, 502] width 120 height 38
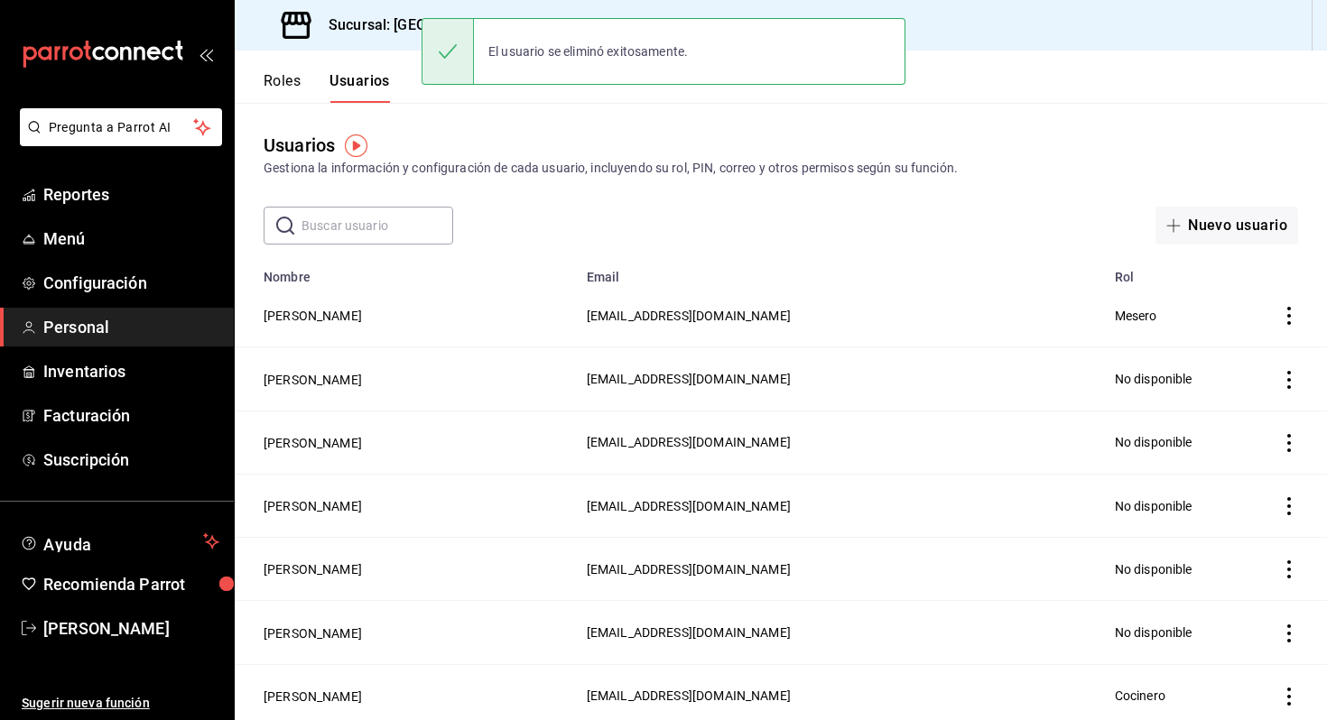
click at [1286, 567] on icon "actions" at bounding box center [1289, 569] width 18 height 18
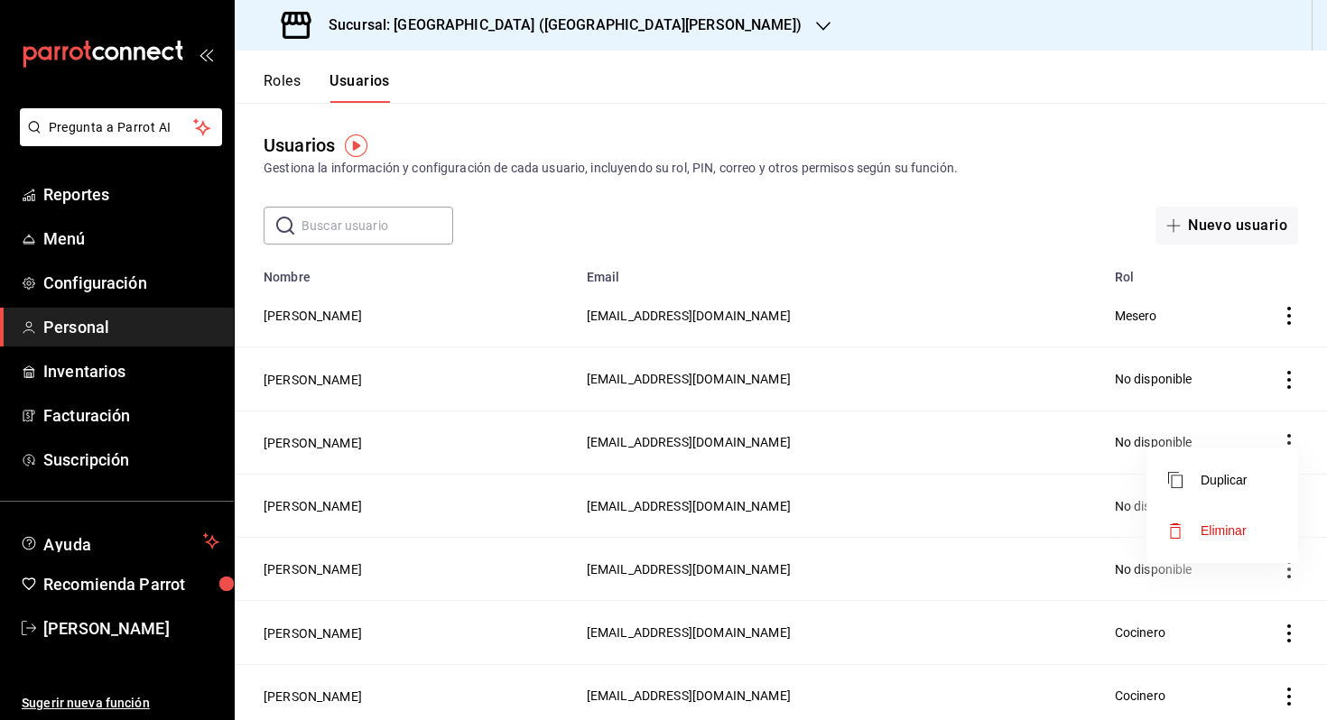
click at [1306, 578] on div at bounding box center [663, 360] width 1327 height 720
click at [1284, 504] on icon "actions" at bounding box center [1289, 506] width 18 height 18
click at [1247, 522] on li "Eliminar" at bounding box center [1222, 530] width 152 height 51
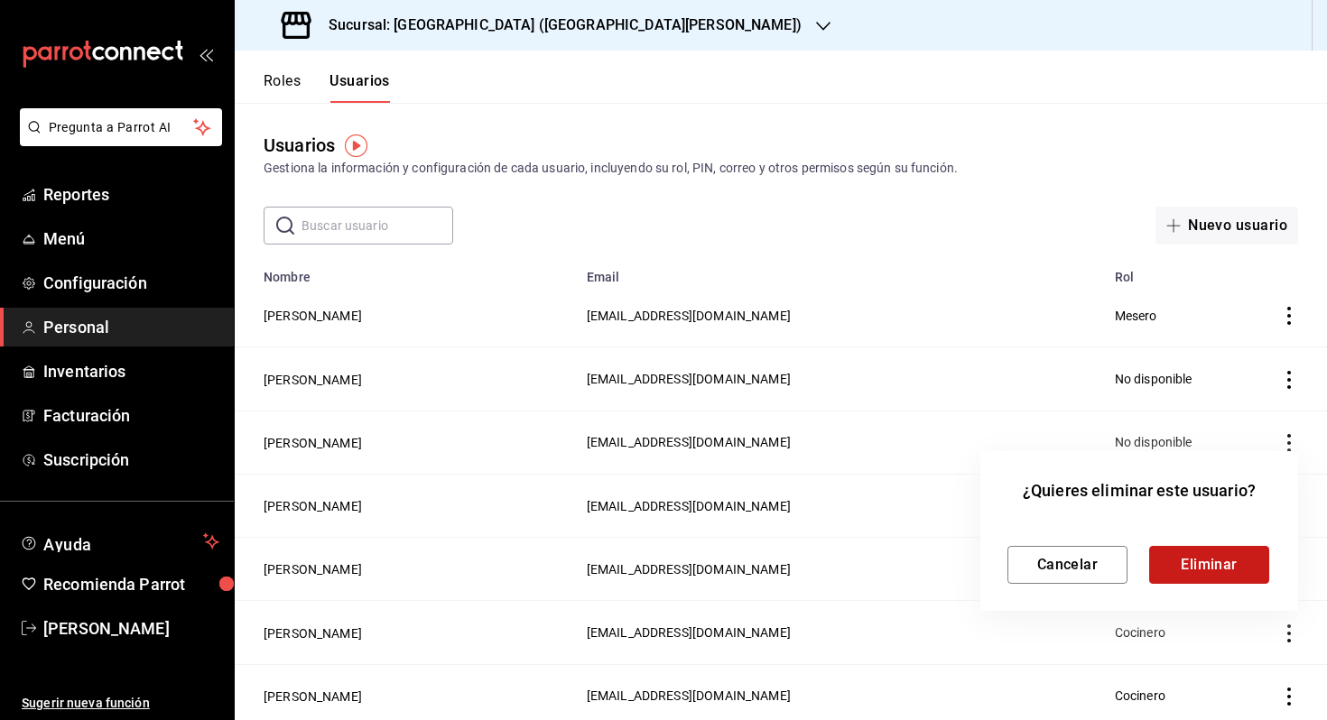
click at [1221, 556] on button "Eliminar" at bounding box center [1209, 565] width 120 height 38
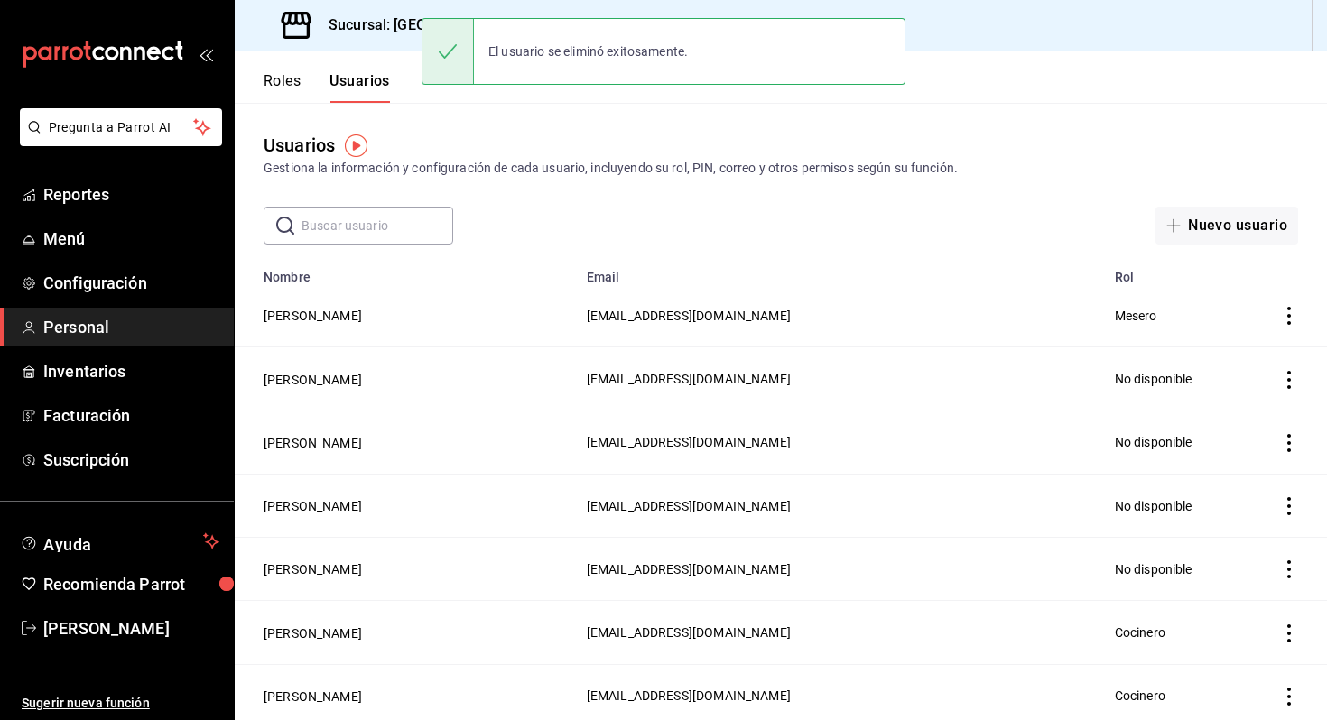
click at [1286, 560] on icon "actions" at bounding box center [1289, 569] width 18 height 18
click at [1298, 574] on div at bounding box center [663, 360] width 1327 height 720
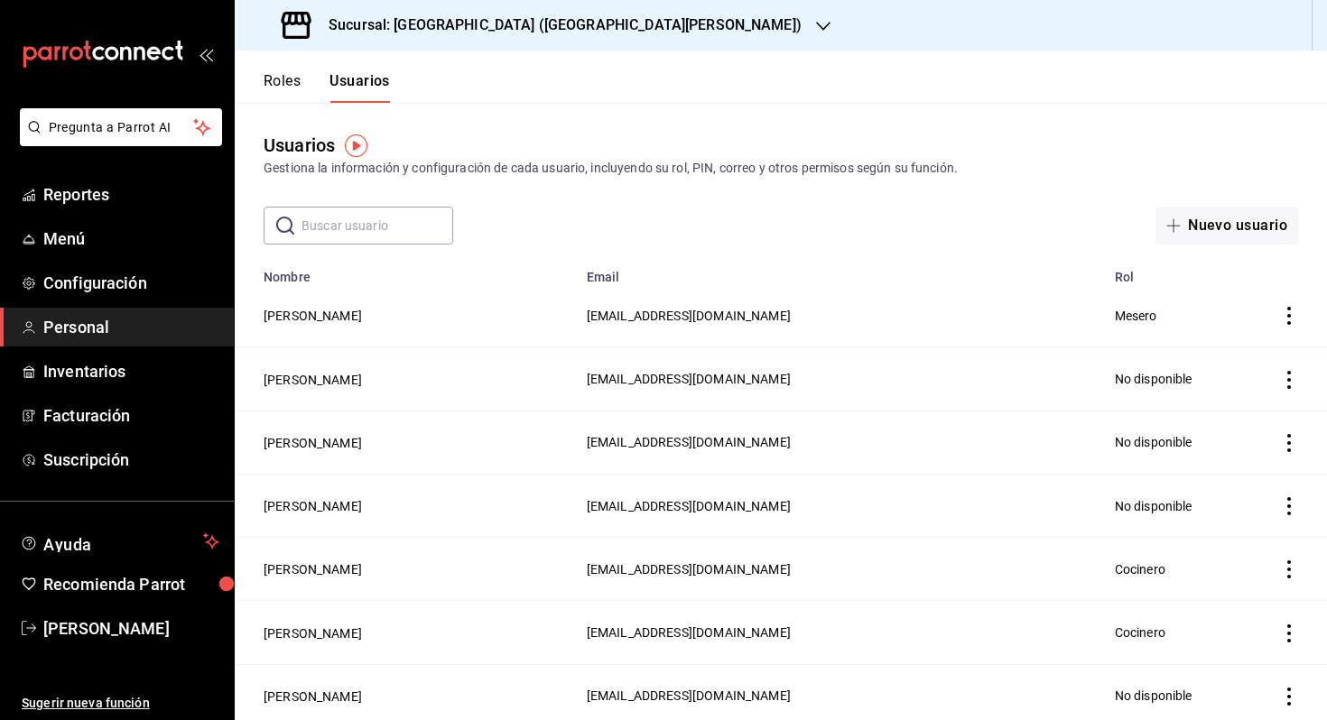
click at [1290, 574] on icon "actions" at bounding box center [1289, 569] width 18 height 18
click at [1256, 586] on li "Eliminar" at bounding box center [1222, 594] width 152 height 51
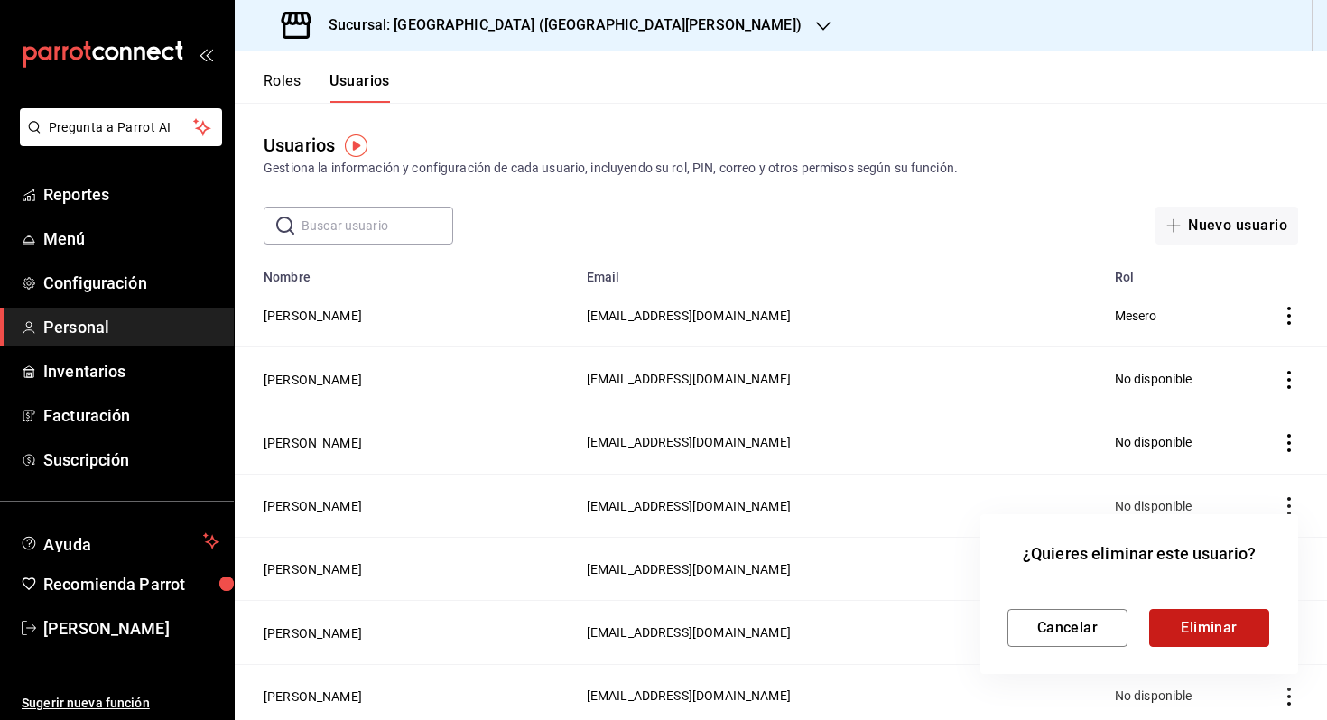
click at [1171, 614] on button "Eliminar" at bounding box center [1209, 628] width 120 height 38
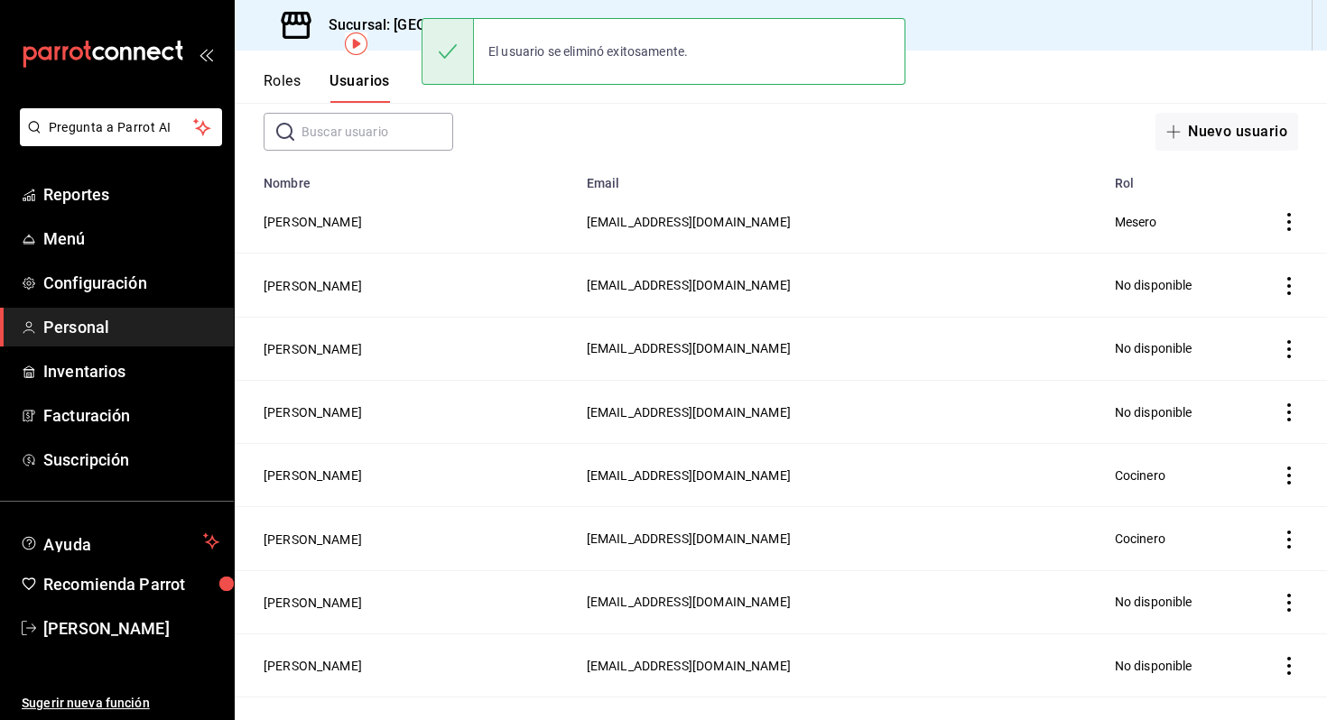
scroll to position [107, 0]
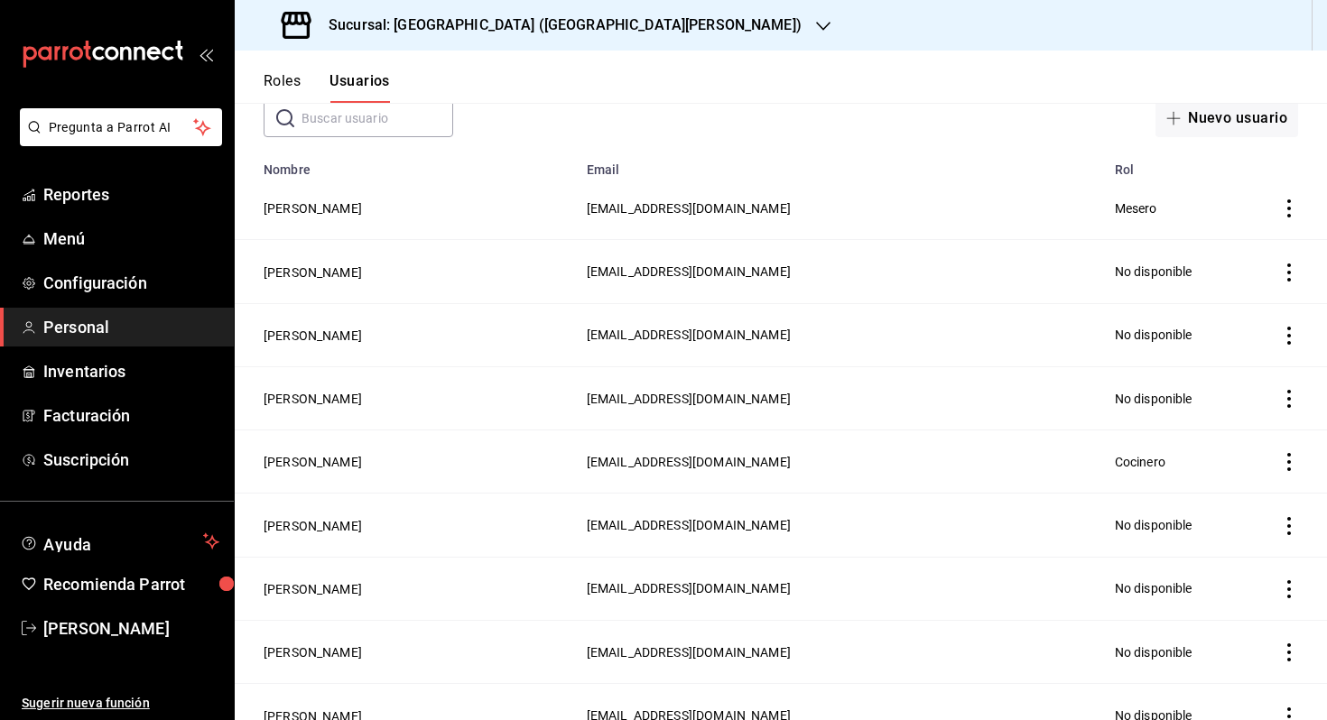
click at [1281, 517] on icon "actions" at bounding box center [1289, 526] width 18 height 18
click at [1254, 536] on li "Eliminar" at bounding box center [1222, 548] width 152 height 51
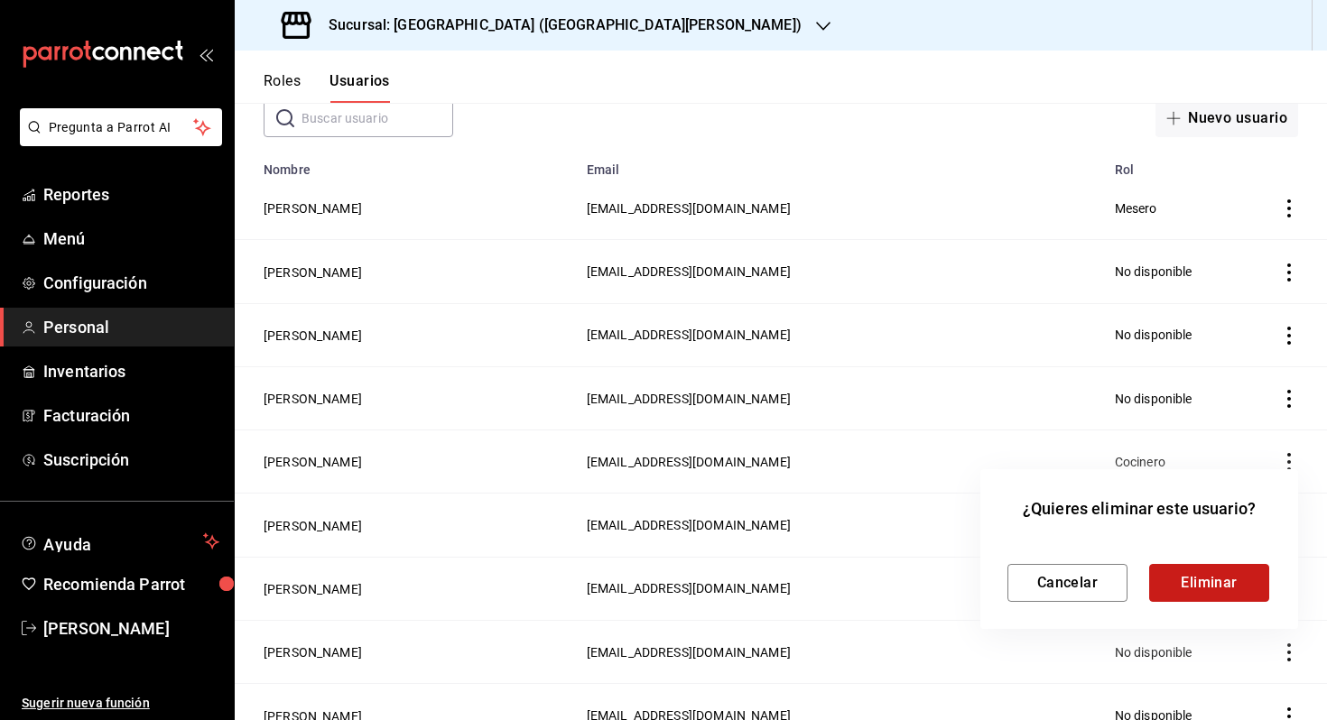
click at [1195, 593] on button "Eliminar" at bounding box center [1209, 583] width 120 height 38
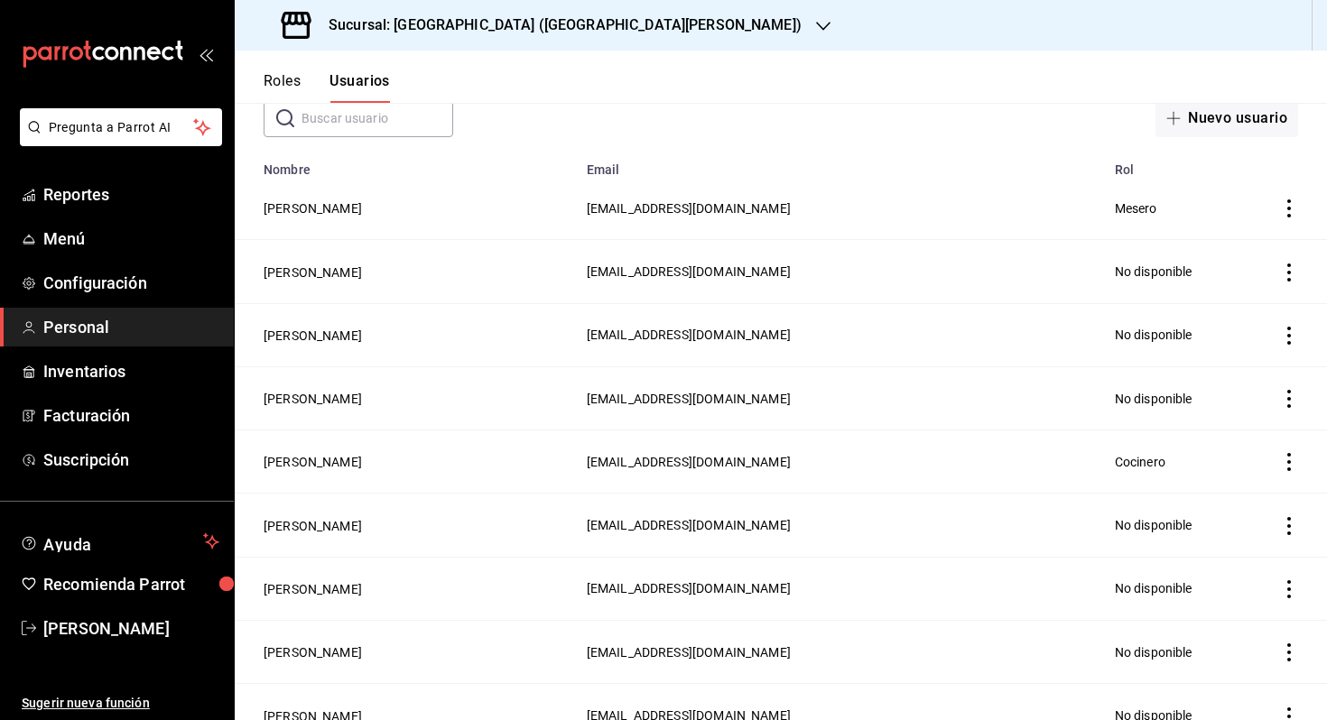
click at [1283, 517] on icon "actions" at bounding box center [1289, 526] width 18 height 18
click at [1241, 534] on li "Eliminar" at bounding box center [1222, 548] width 152 height 51
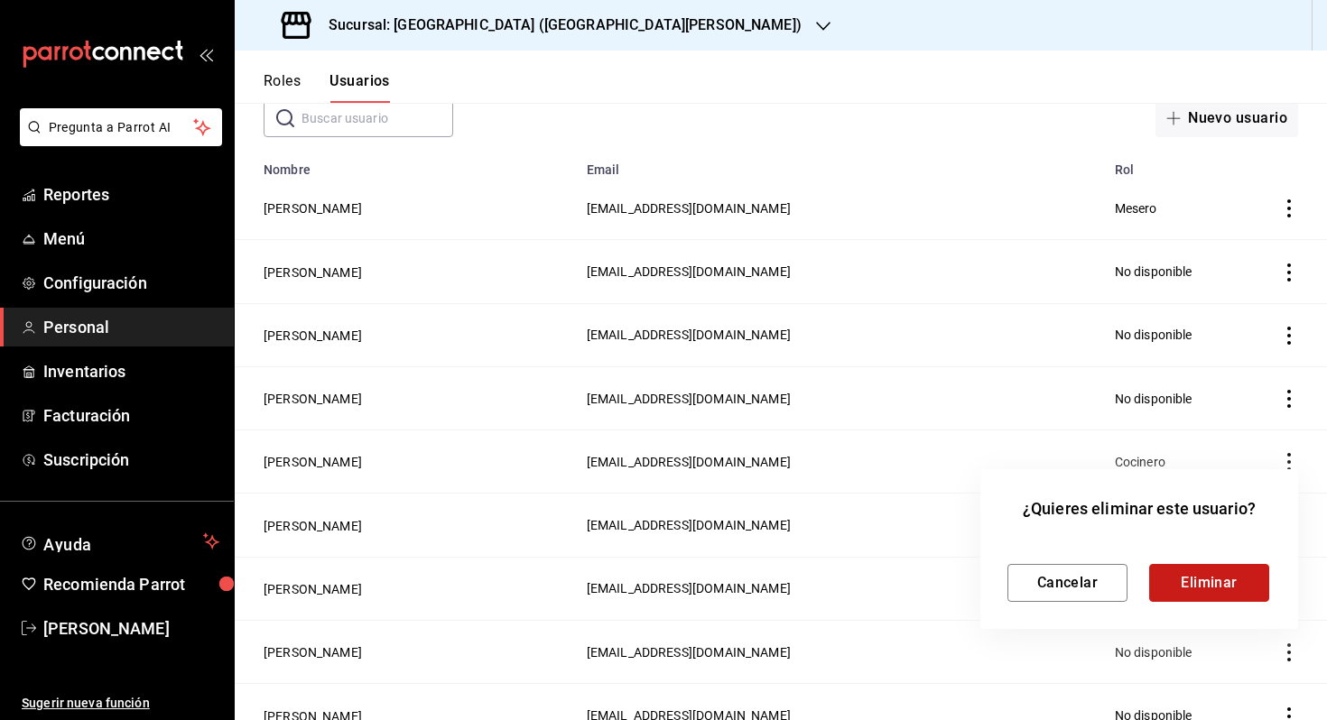
click at [1217, 579] on button "Eliminar" at bounding box center [1209, 583] width 120 height 38
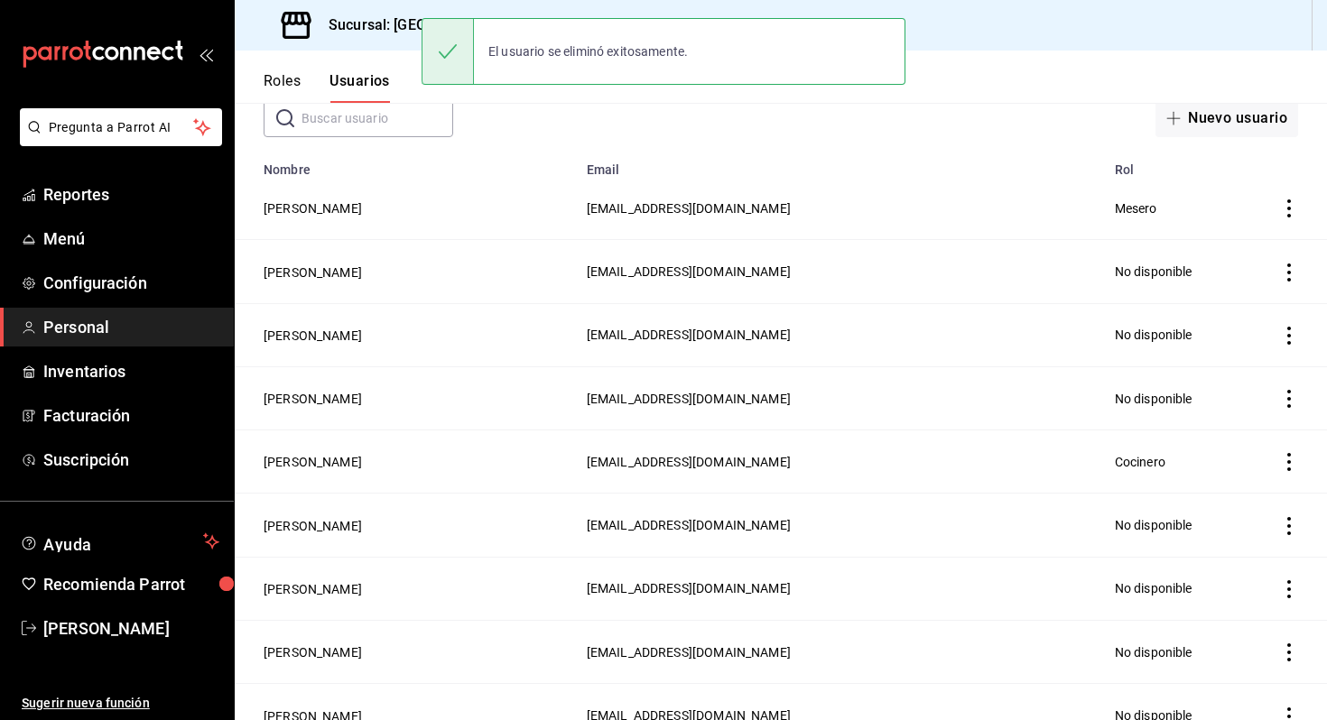
click at [1299, 589] on td "employeesTable" at bounding box center [1285, 588] width 84 height 63
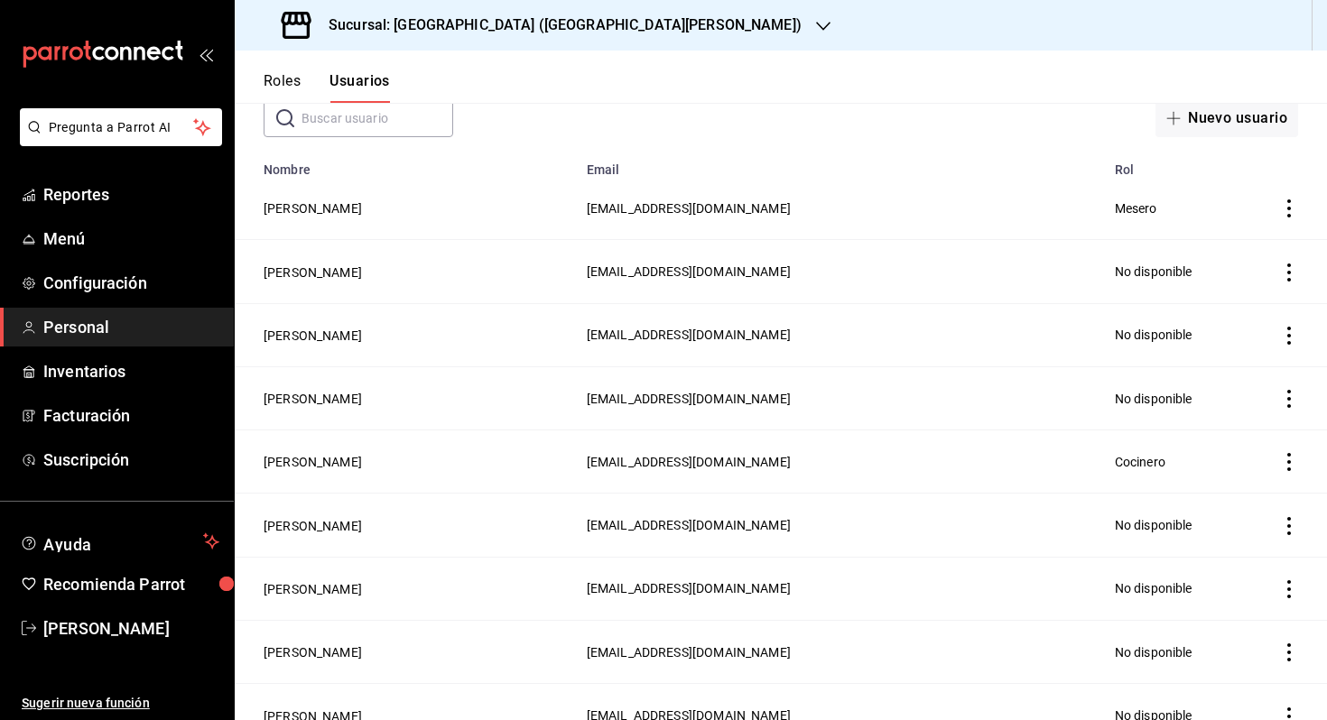
click at [1288, 527] on icon "actions" at bounding box center [1289, 526] width 18 height 18
click at [1256, 537] on li "Eliminar" at bounding box center [1222, 548] width 152 height 51
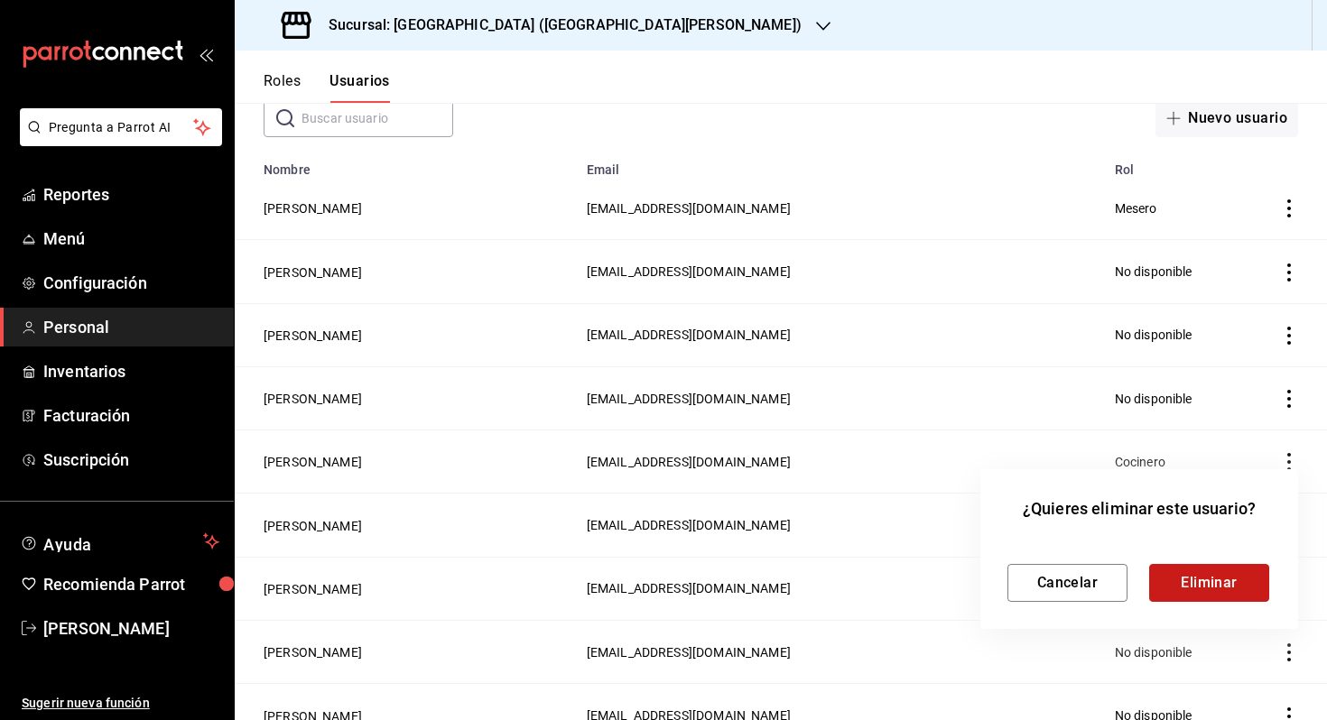
click at [1221, 569] on button "Eliminar" at bounding box center [1209, 583] width 120 height 38
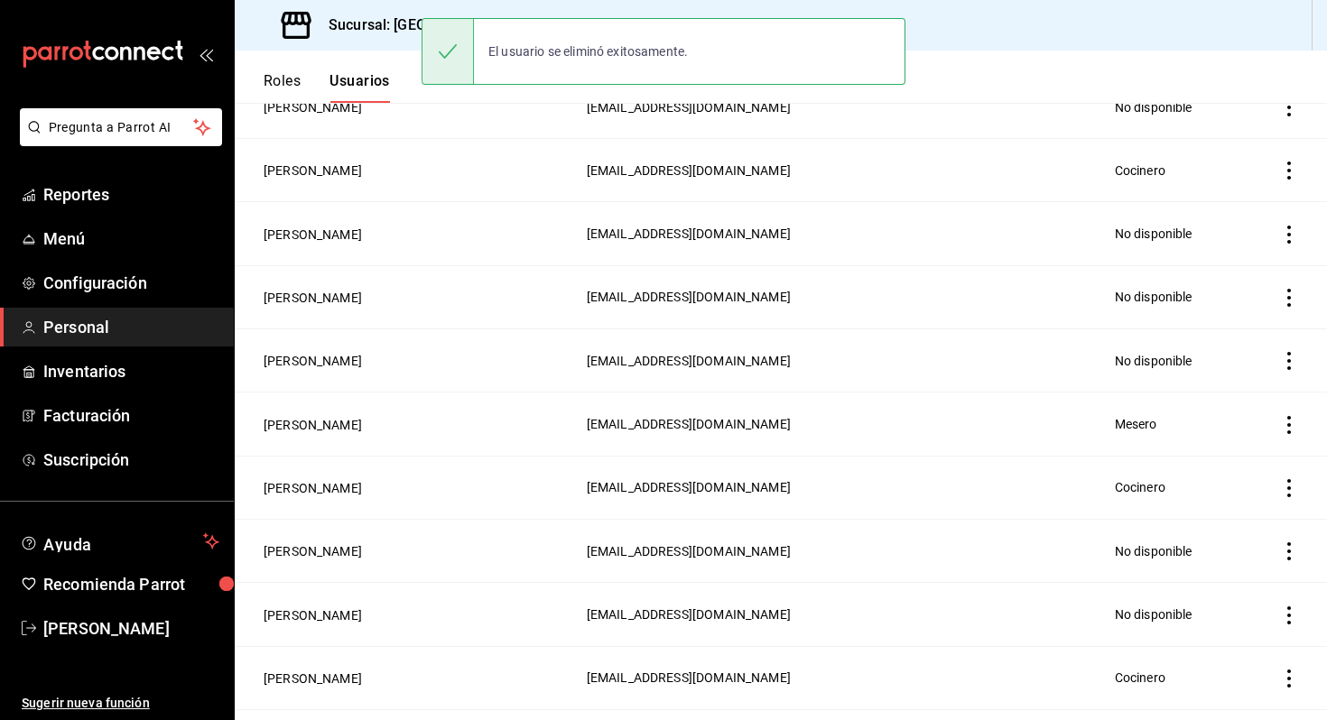
scroll to position [400, 0]
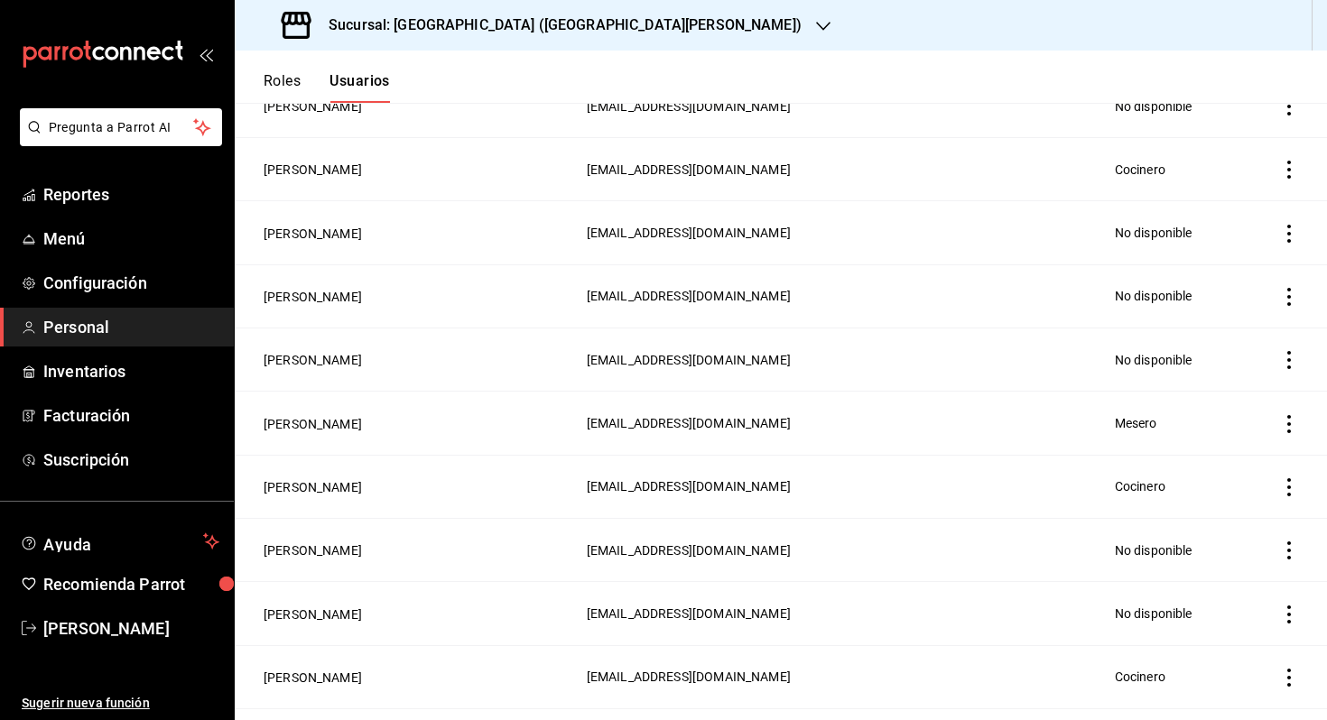
click at [1293, 487] on icon "actions" at bounding box center [1289, 487] width 18 height 18
click at [1251, 499] on li "Eliminar" at bounding box center [1222, 509] width 152 height 51
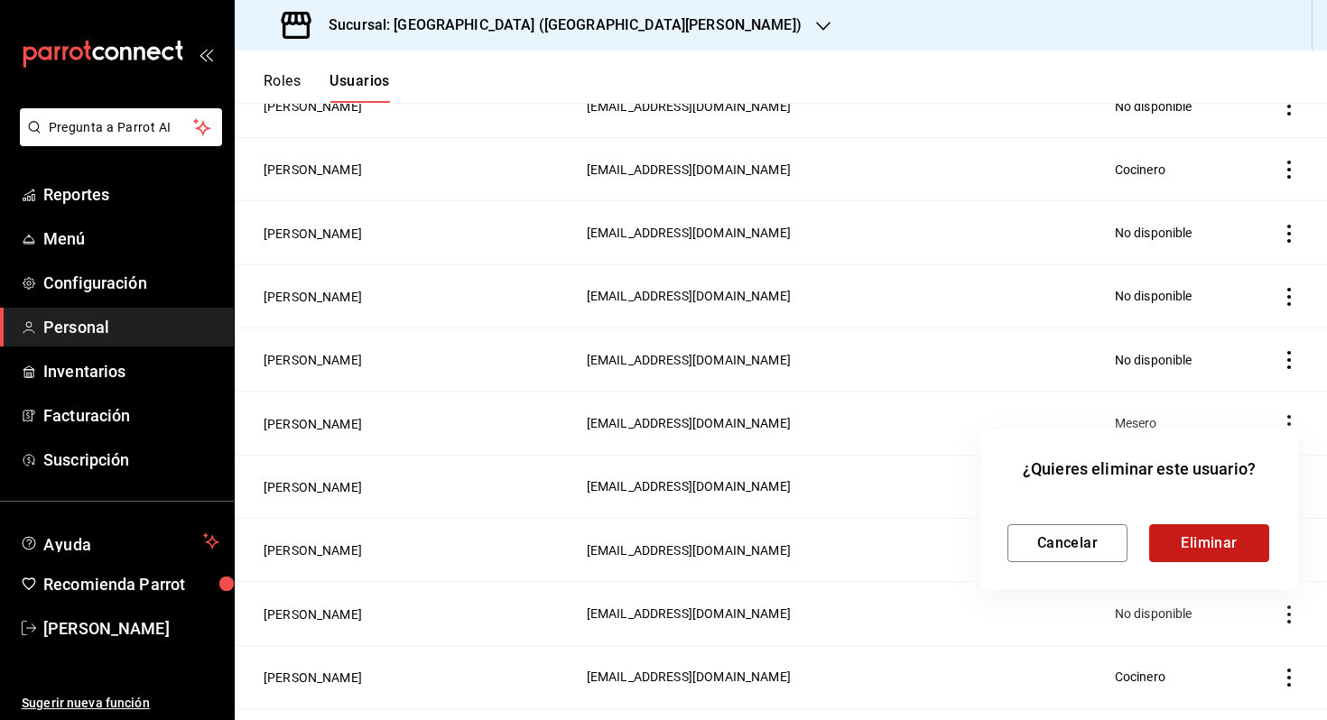
click at [1207, 542] on button "Eliminar" at bounding box center [1209, 543] width 120 height 38
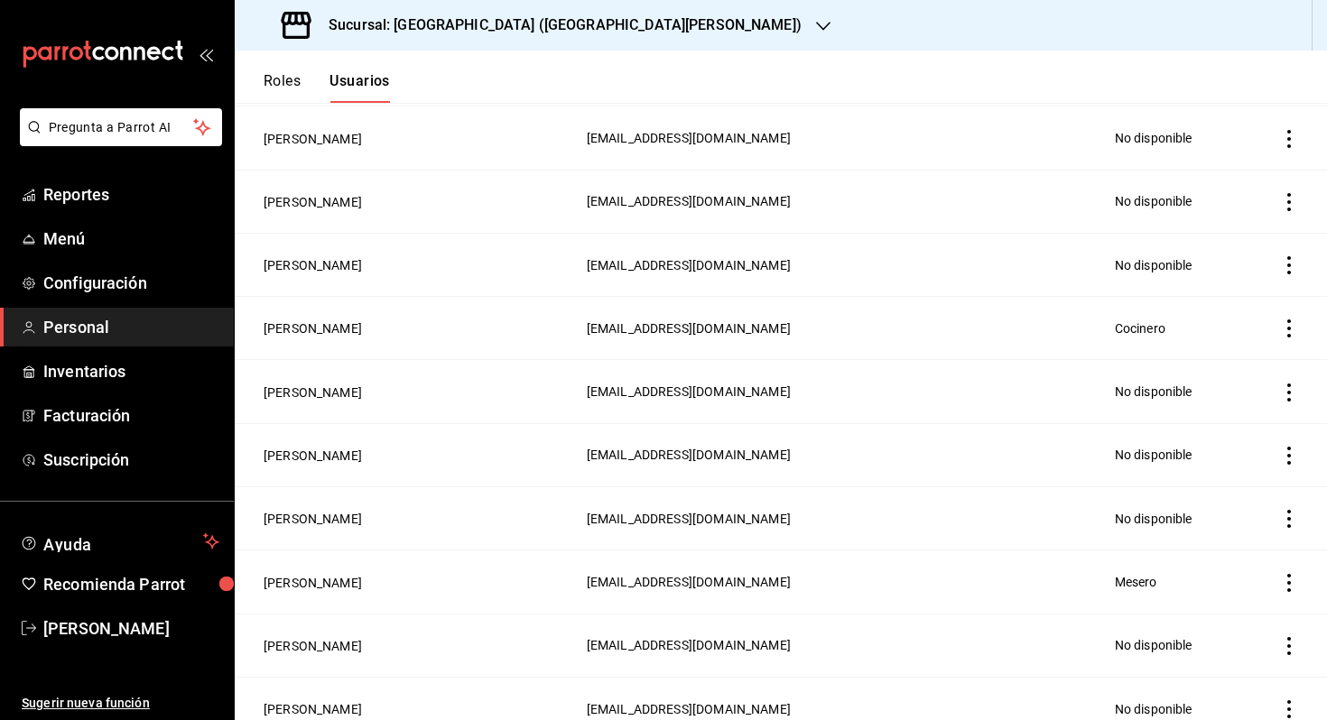
scroll to position [0, 0]
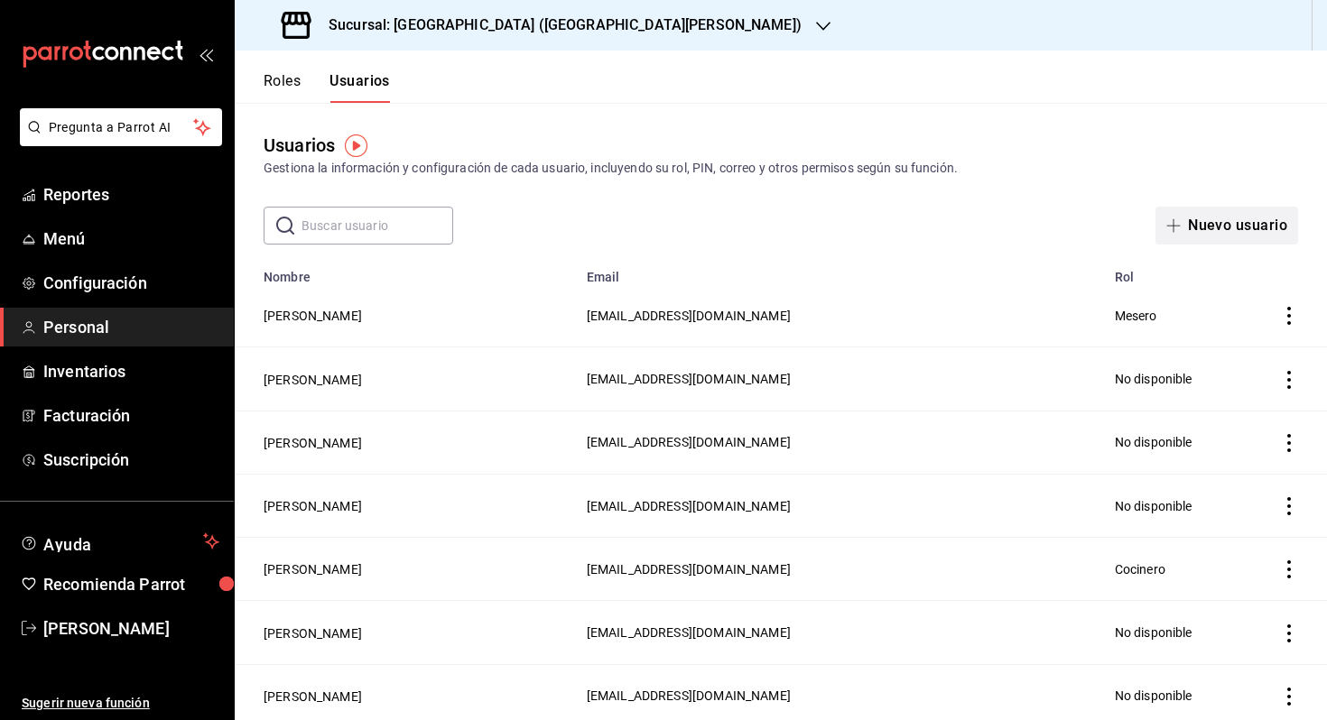
click at [1215, 223] on button "Nuevo usuario" at bounding box center [1226, 226] width 143 height 38
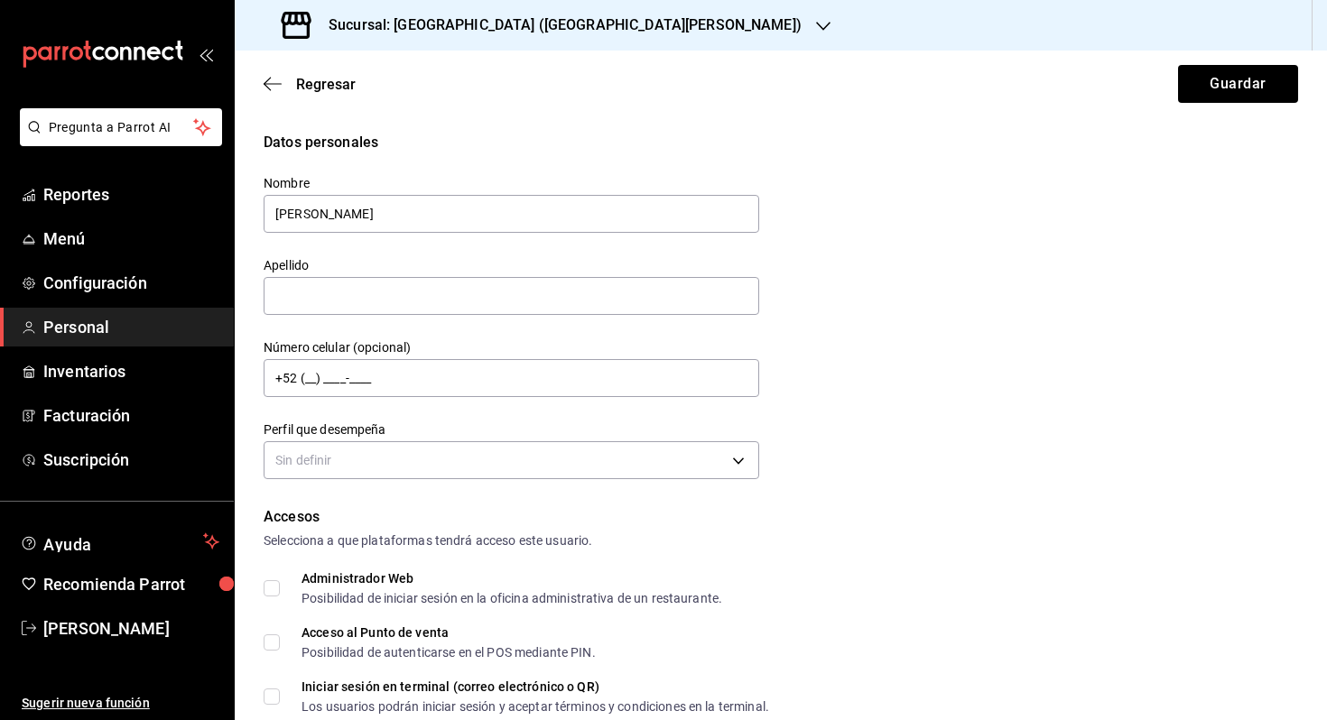
type input "[PERSON_NAME]"
click at [478, 385] on input "+52 (__) ____-____" at bounding box center [511, 378] width 495 height 38
paste input "81) 3108-2902"
type input "[PHONE_NUMBER]"
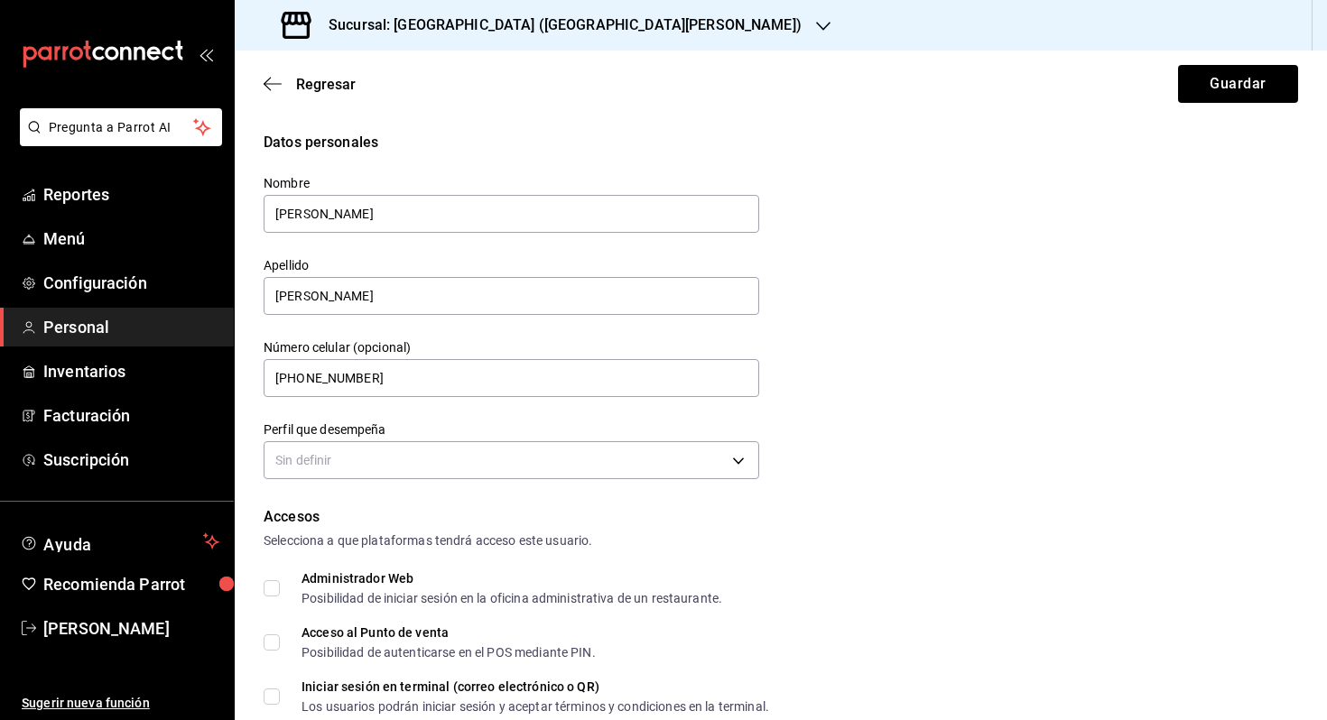
click at [408, 483] on div "Perfil que desempeña Sin definir" at bounding box center [511, 452] width 495 height 63
click at [437, 453] on body "Pregunta a Parrot AI Reportes Menú Configuración Personal Inventarios Facturaci…" at bounding box center [663, 360] width 1327 height 720
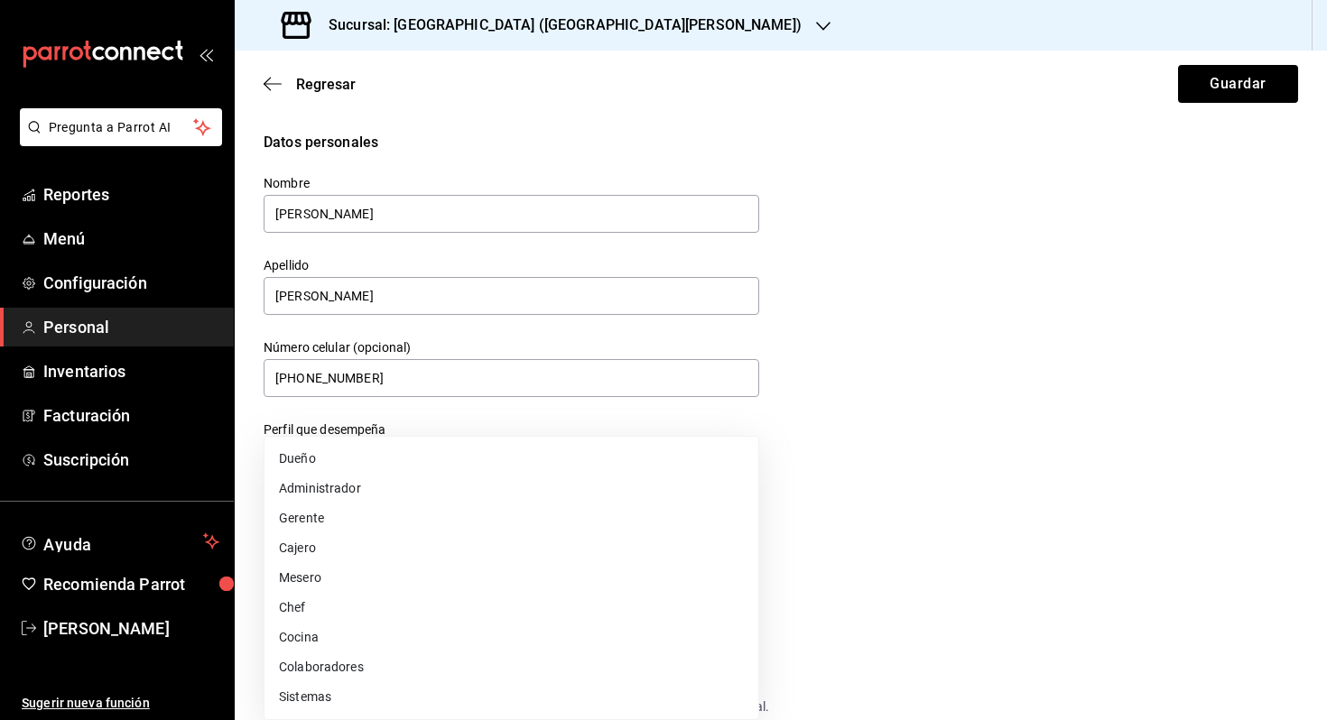
click at [416, 570] on li "Mesero" at bounding box center [511, 578] width 494 height 30
type input "WAITER"
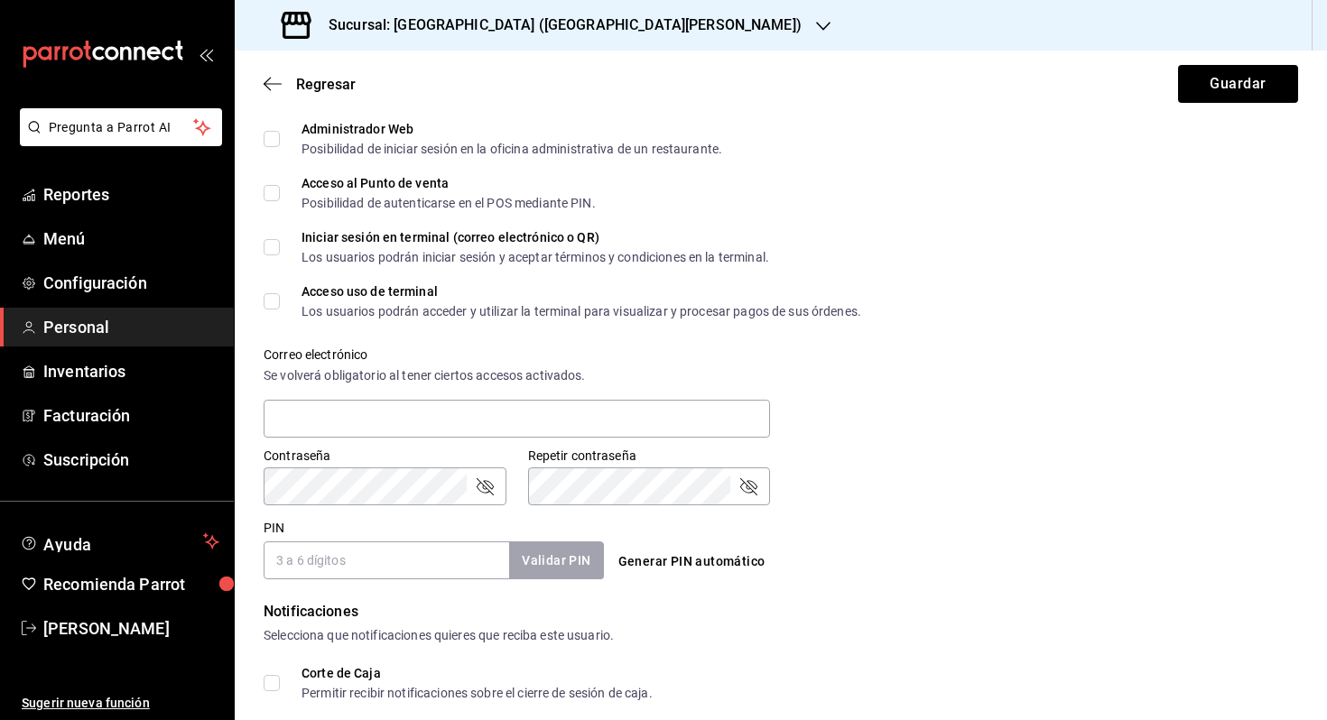
scroll to position [454, 0]
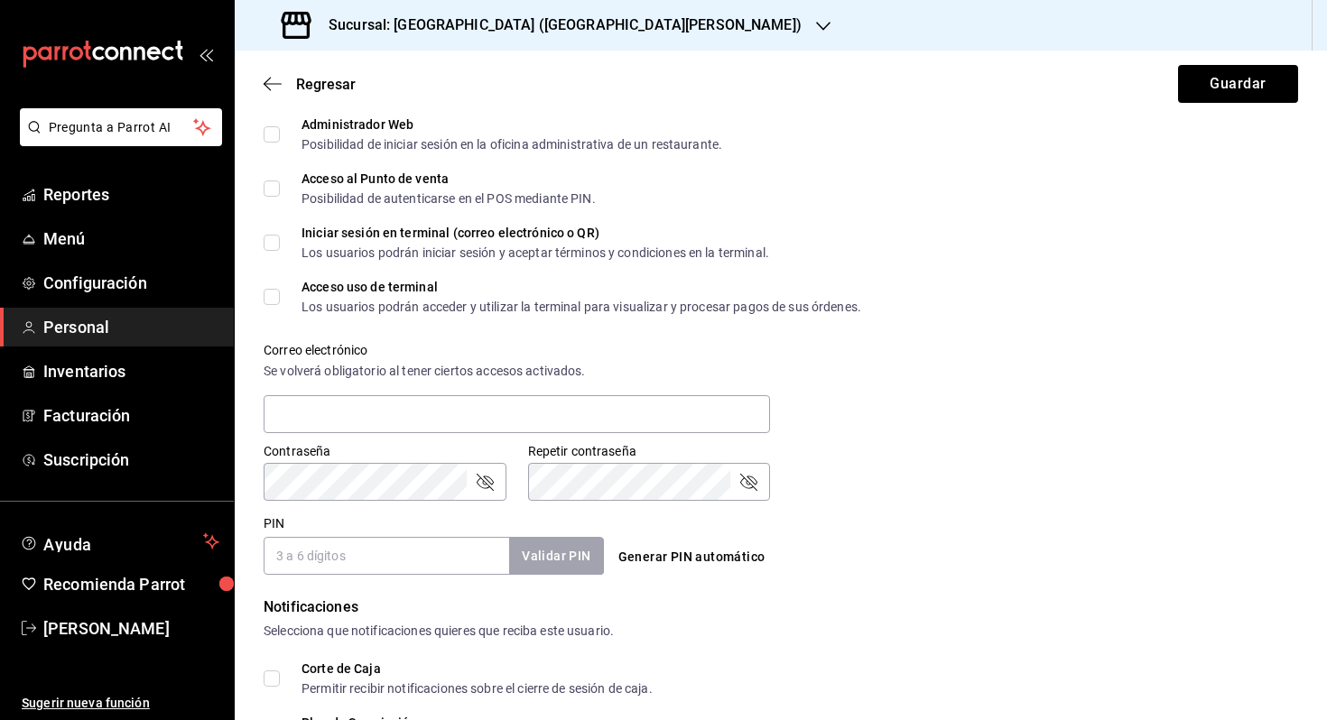
click at [422, 547] on input "PIN" at bounding box center [386, 556] width 245 height 38
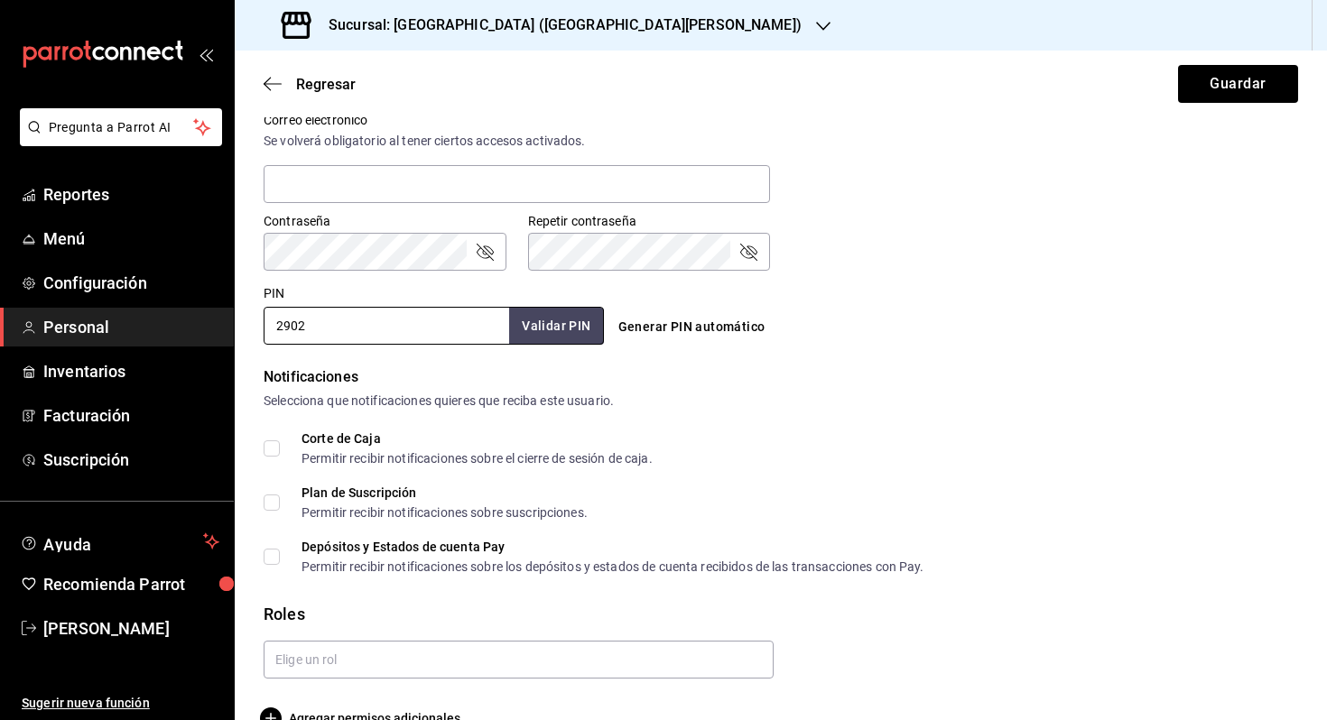
scroll to position [687, 0]
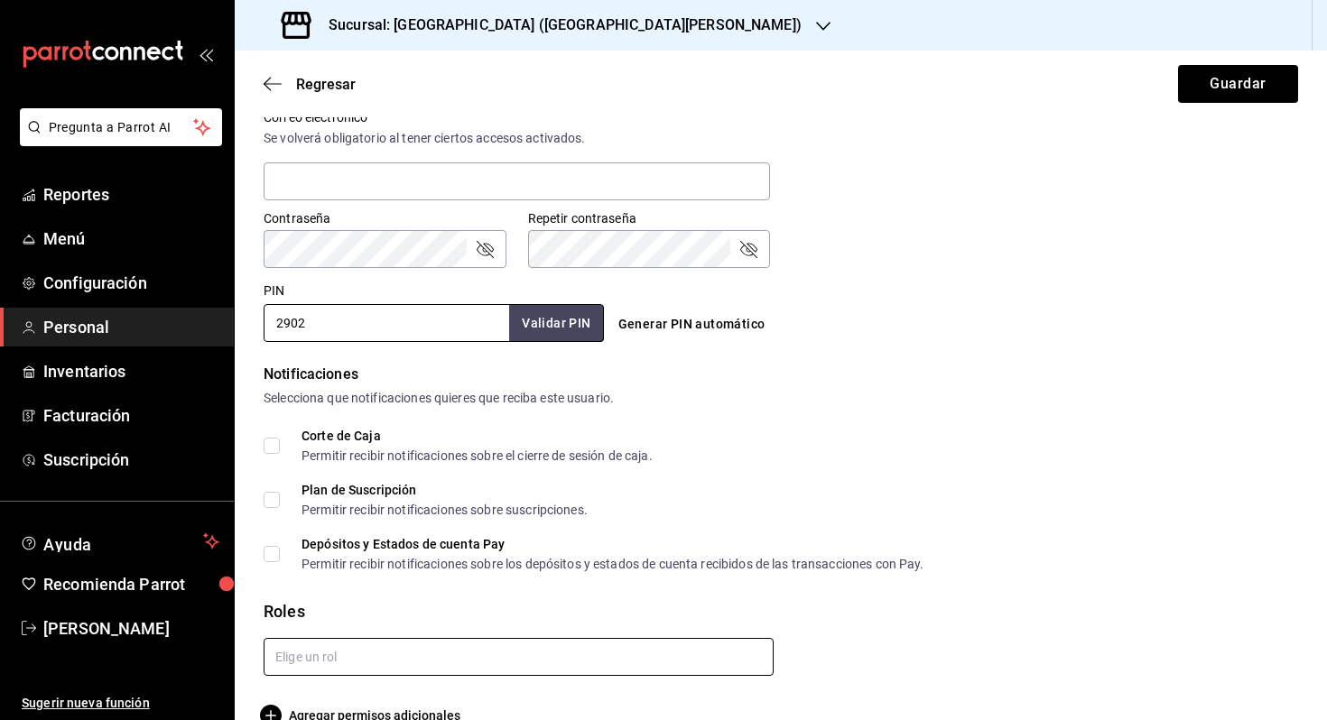
type input "2902"
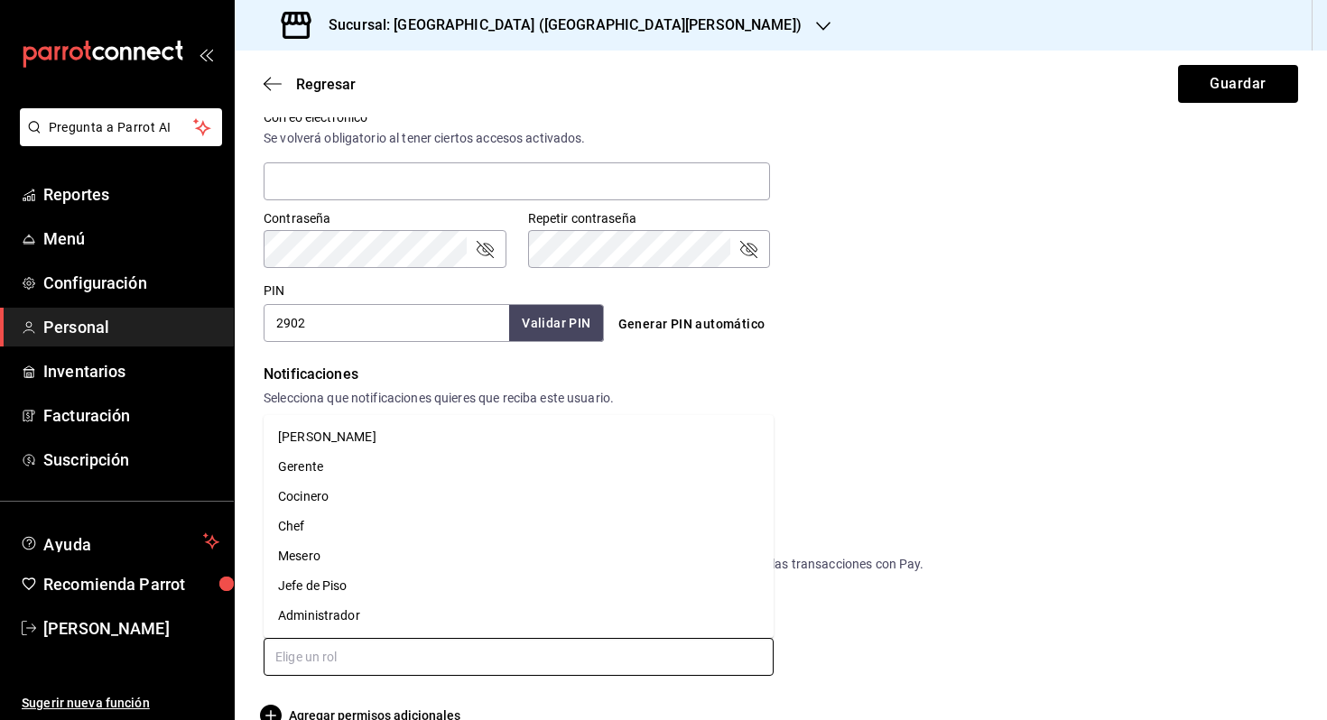
click at [582, 666] on input "text" at bounding box center [519, 657] width 510 height 38
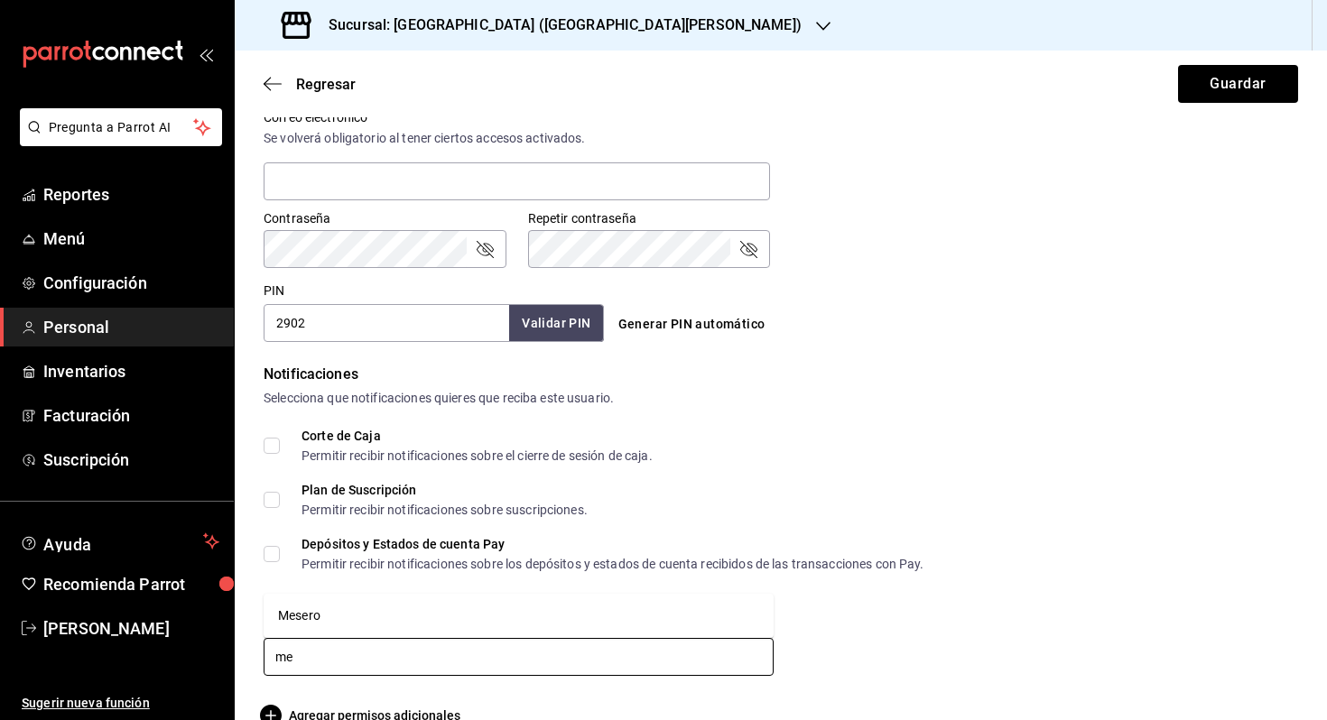
type input "mes"
click at [519, 624] on li "Mesero" at bounding box center [519, 616] width 510 height 30
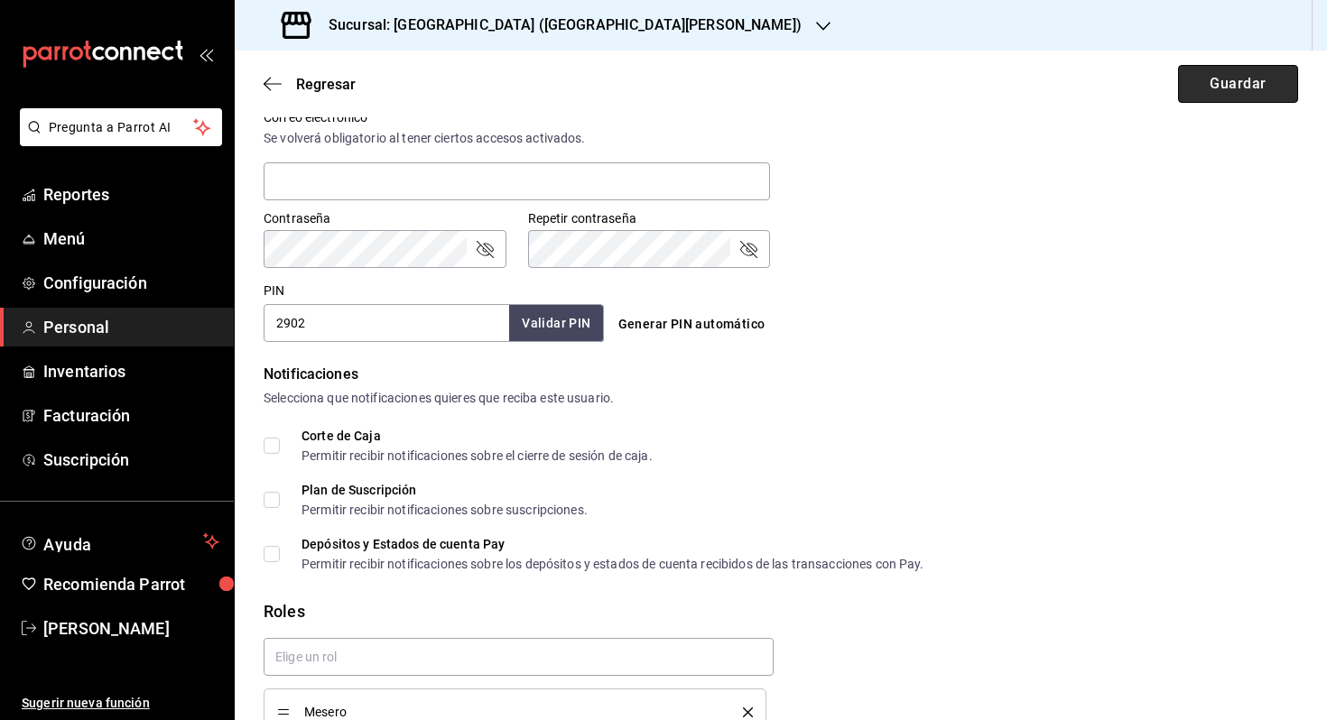
click at [1254, 69] on button "Guardar" at bounding box center [1238, 84] width 120 height 38
checkbox input "true"
click at [379, 310] on input "2902" at bounding box center [386, 323] width 245 height 38
type input "8131"
click at [1242, 75] on button "Guardar" at bounding box center [1238, 84] width 120 height 38
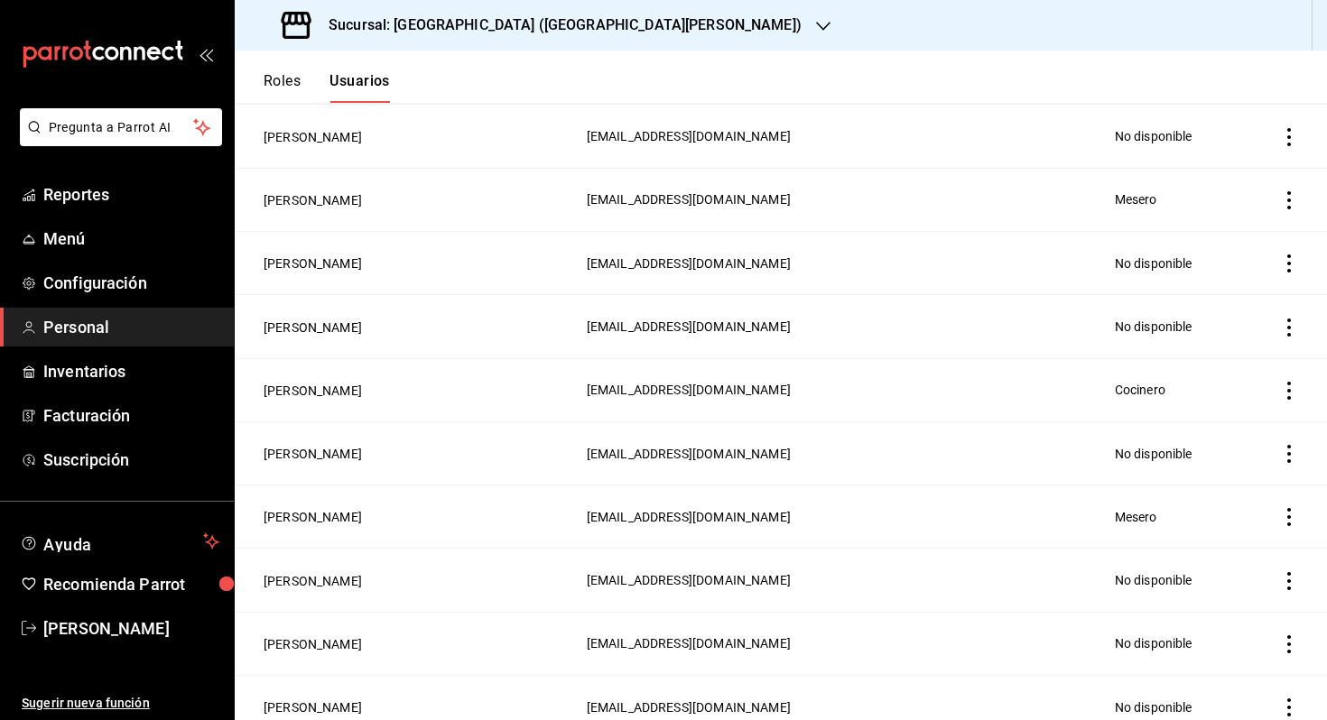
scroll to position [750, 0]
